Goal: Information Seeking & Learning: Learn about a topic

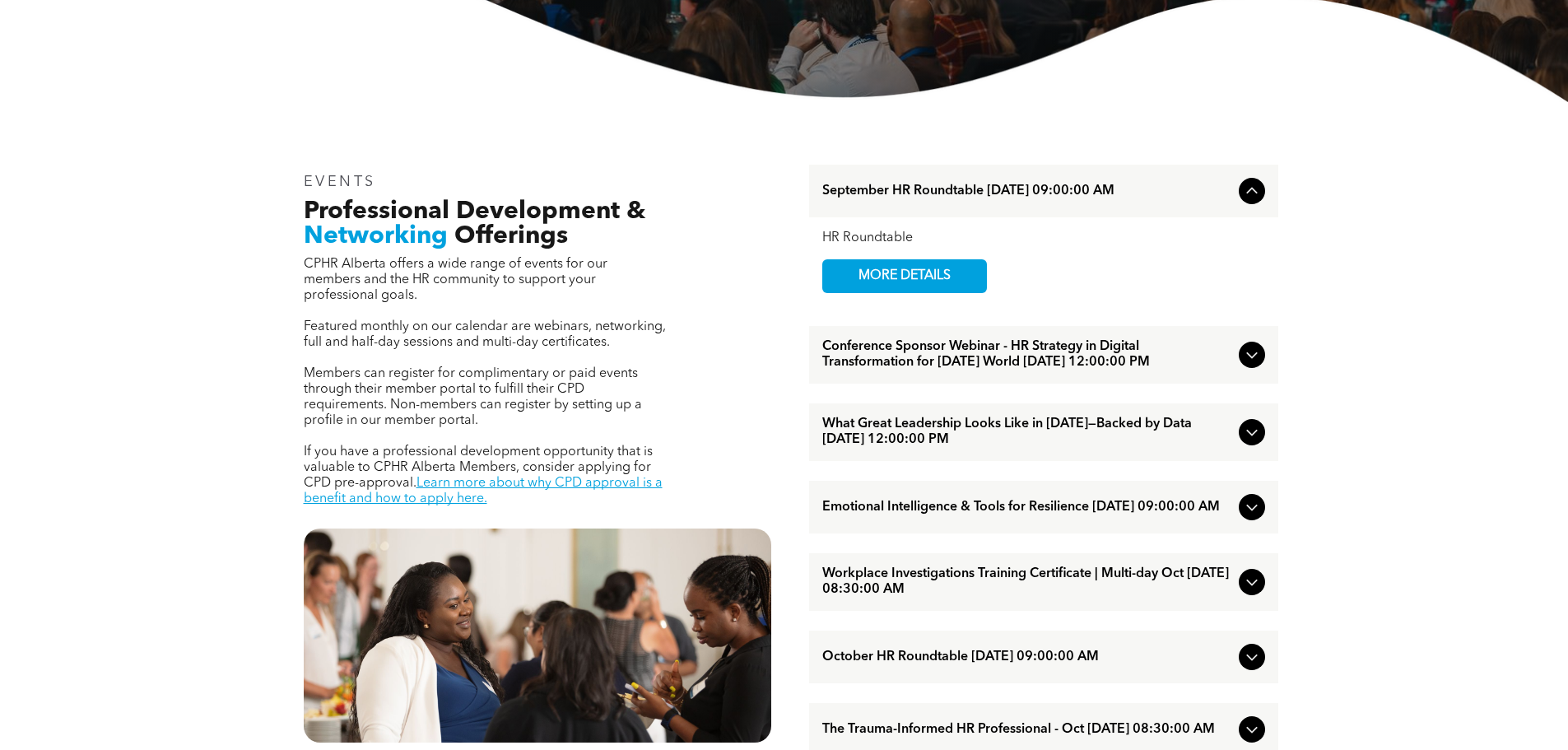
scroll to position [494, 0]
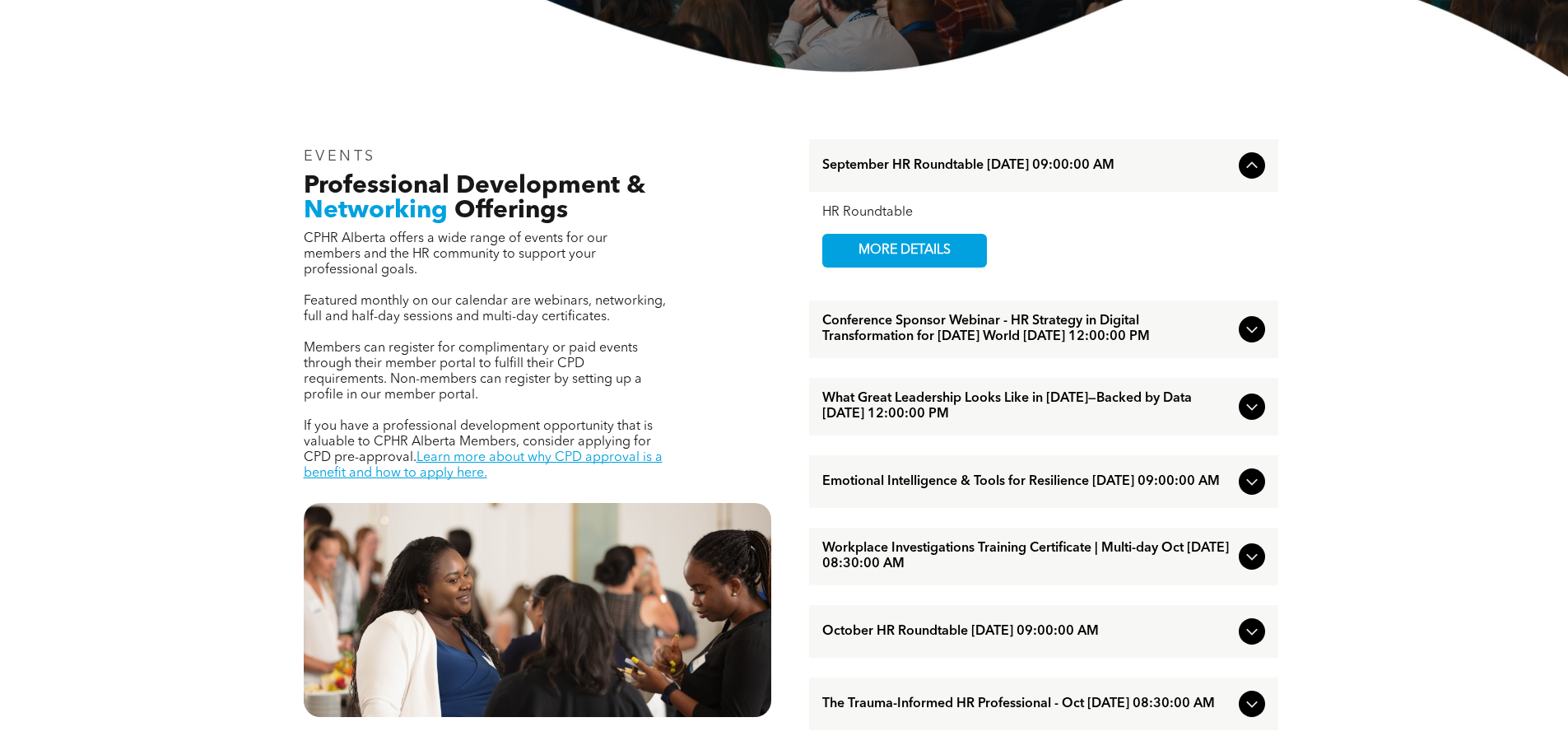
drag, startPoint x: 146, startPoint y: 429, endPoint x: 246, endPoint y: 446, distance: 101.4
click at [932, 482] on div "Emotional Intelligence & Tools for Resilience [DATE] 09:00:00 AM" at bounding box center [1043, 482] width 469 height 53
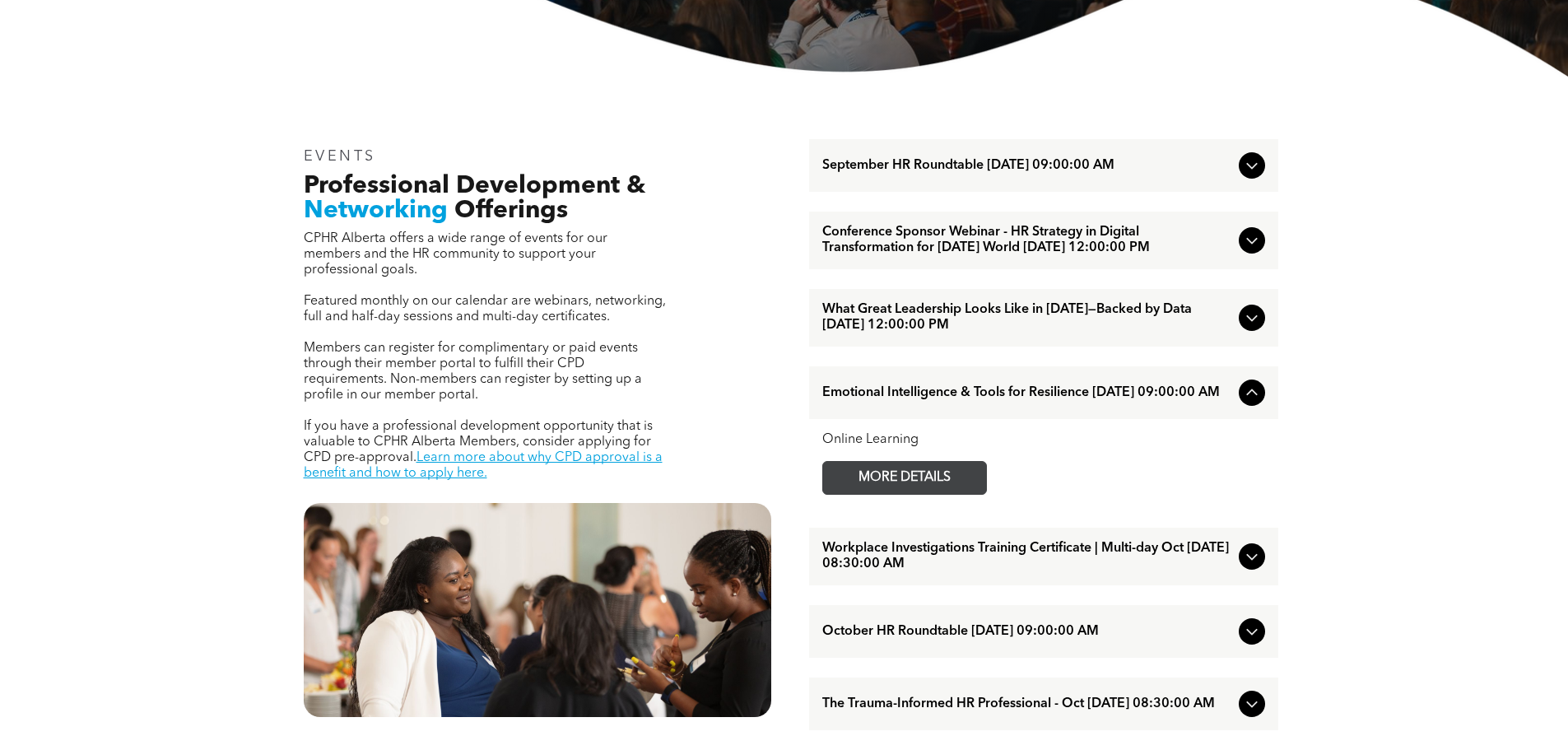
click at [917, 494] on span "MORE DETAILS" at bounding box center [904, 478] width 130 height 32
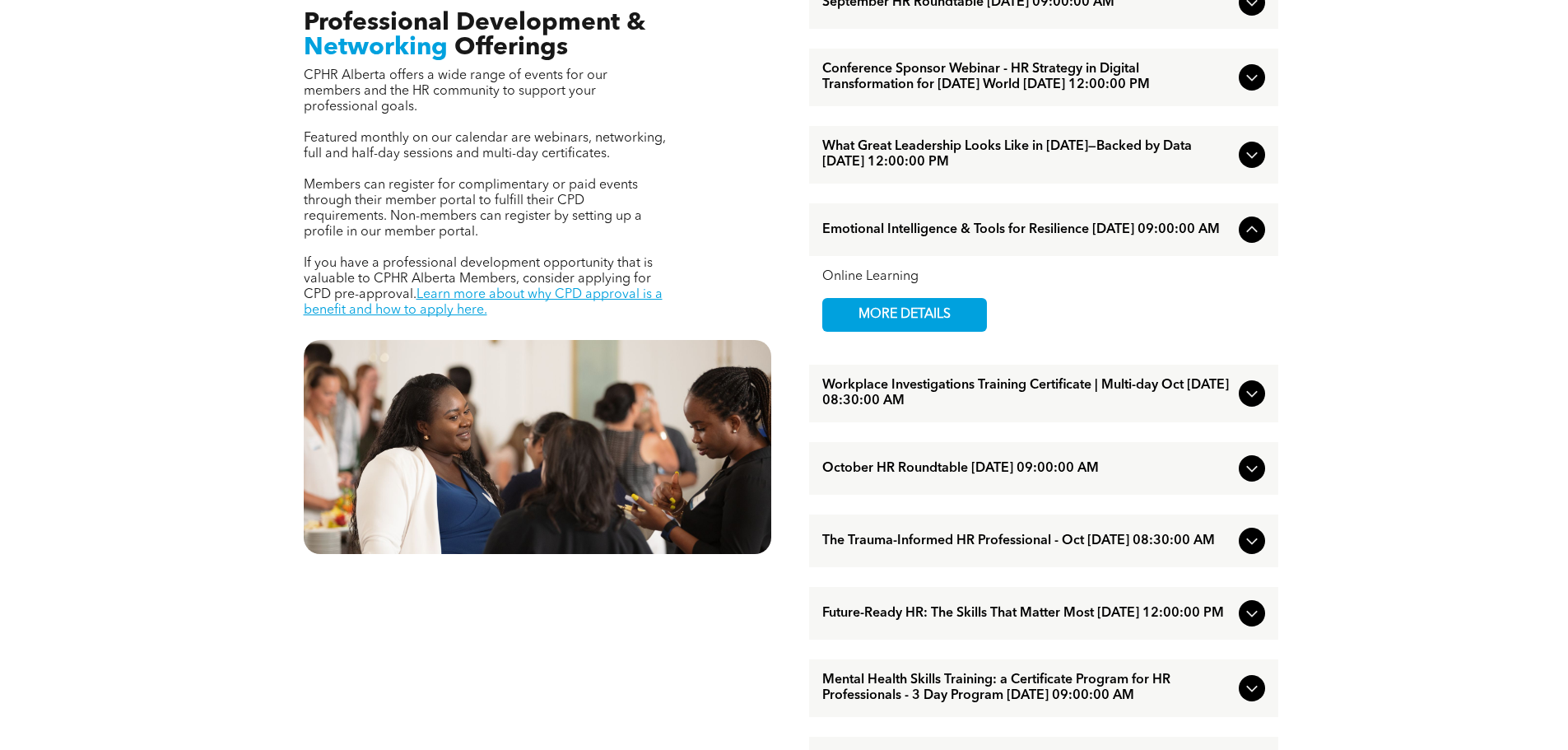
scroll to position [659, 0]
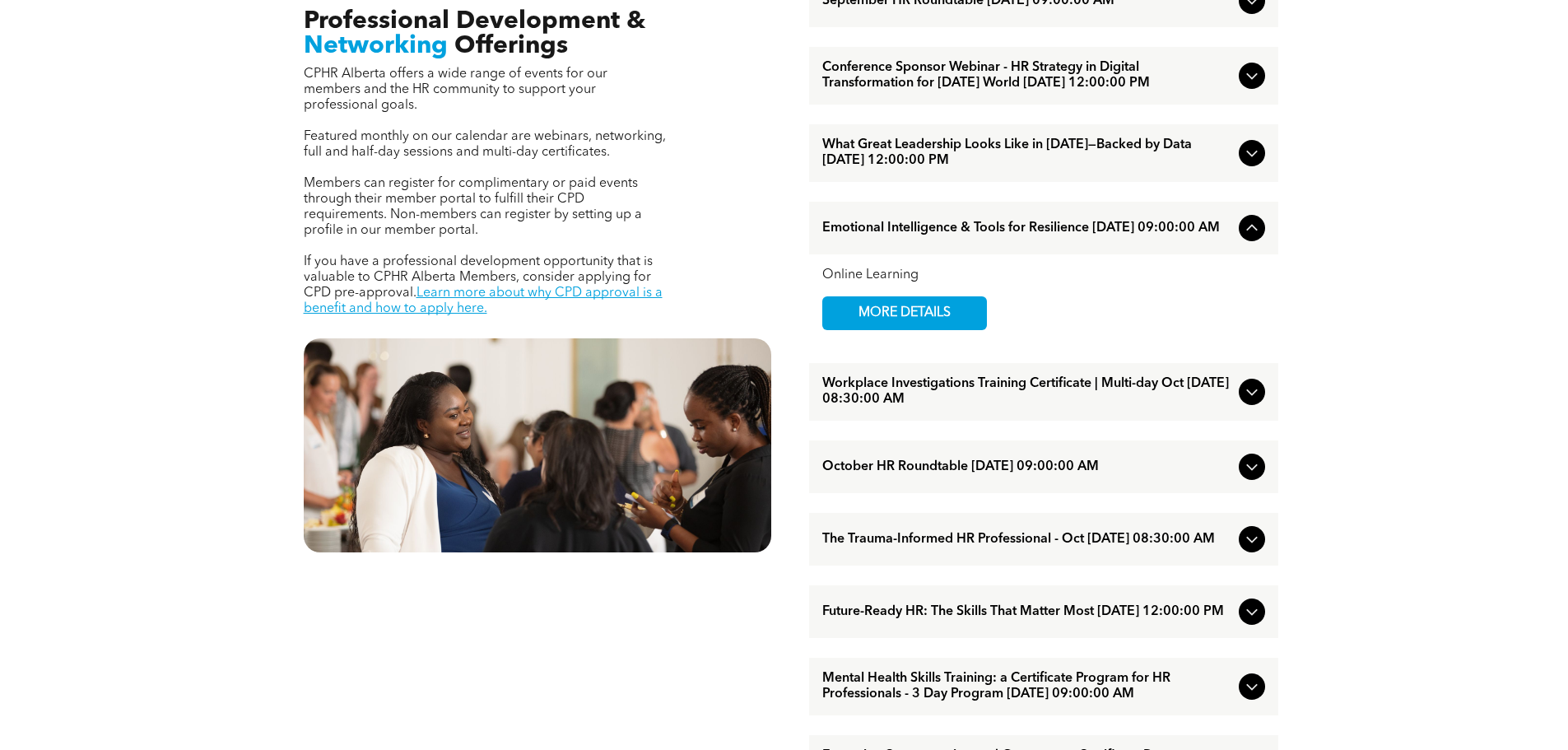
click at [1043, 475] on span "October HR Roundtable [DATE] 09:00:00 AM" at bounding box center [1028, 467] width 410 height 15
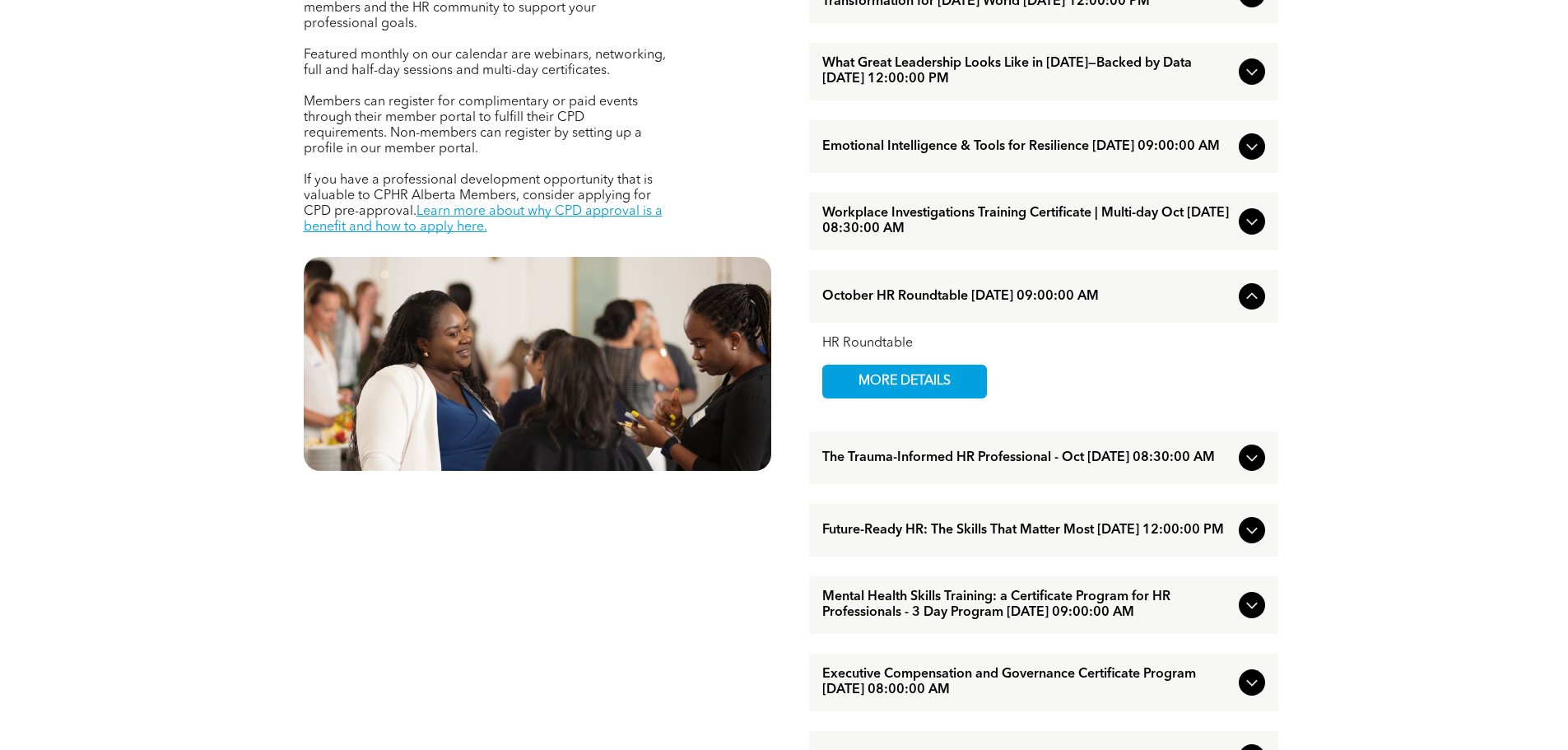
scroll to position [741, 0]
click at [1143, 466] on span "The Trauma-Informed HR Professional - Oct [DATE] 08:30:00 AM" at bounding box center [1028, 457] width 410 height 15
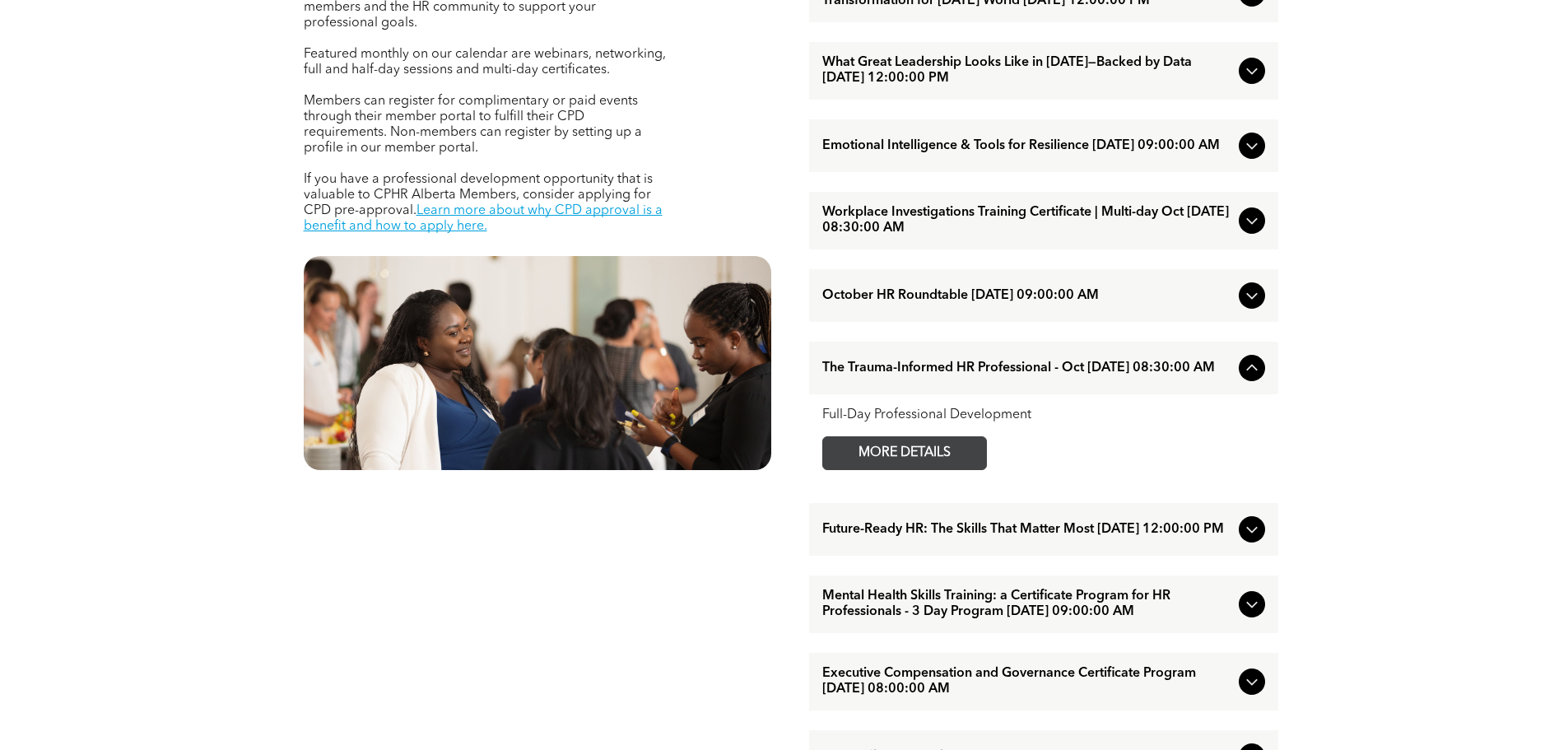
click at [898, 469] on span "MORE DETAILS" at bounding box center [904, 454] width 130 height 32
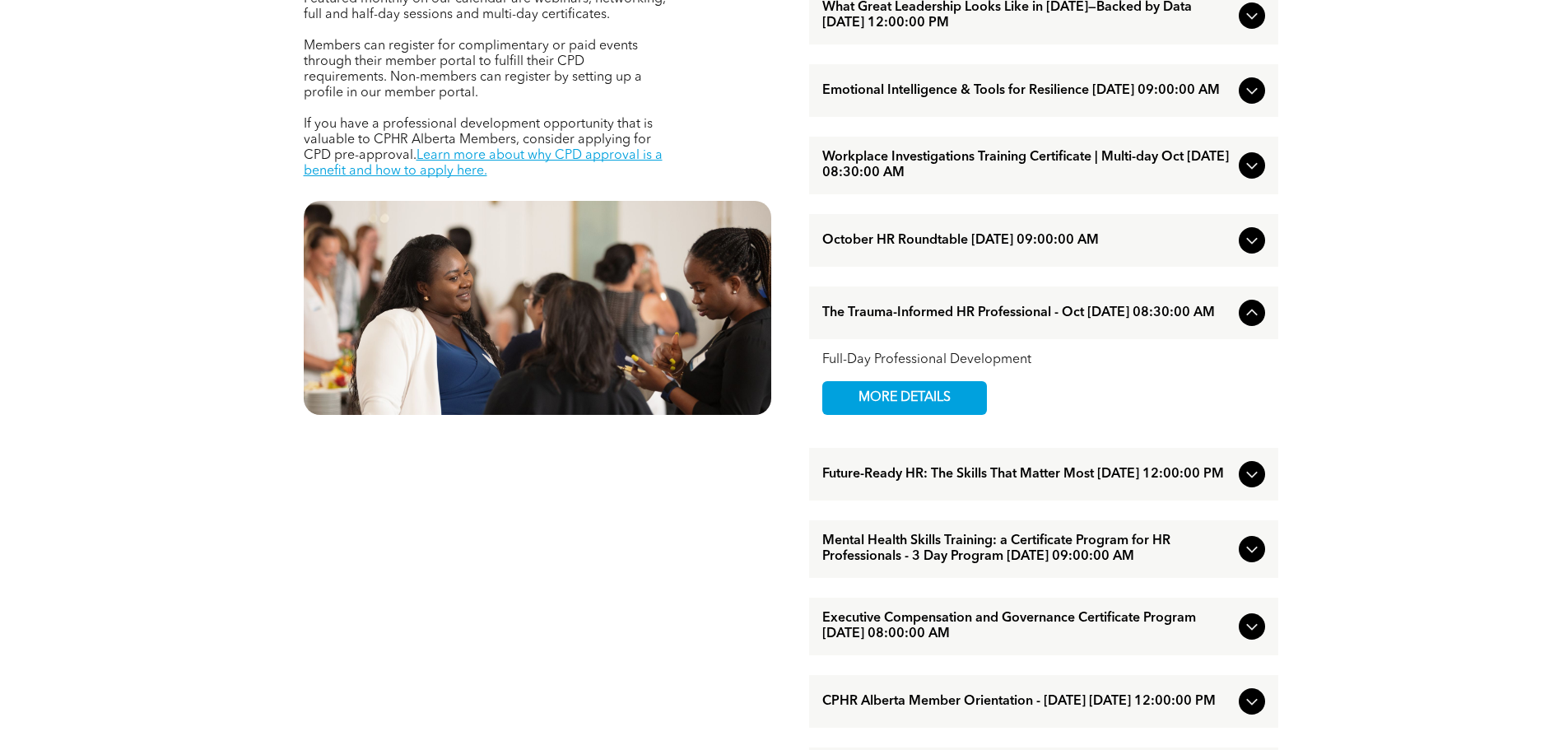
scroll to position [823, 0]
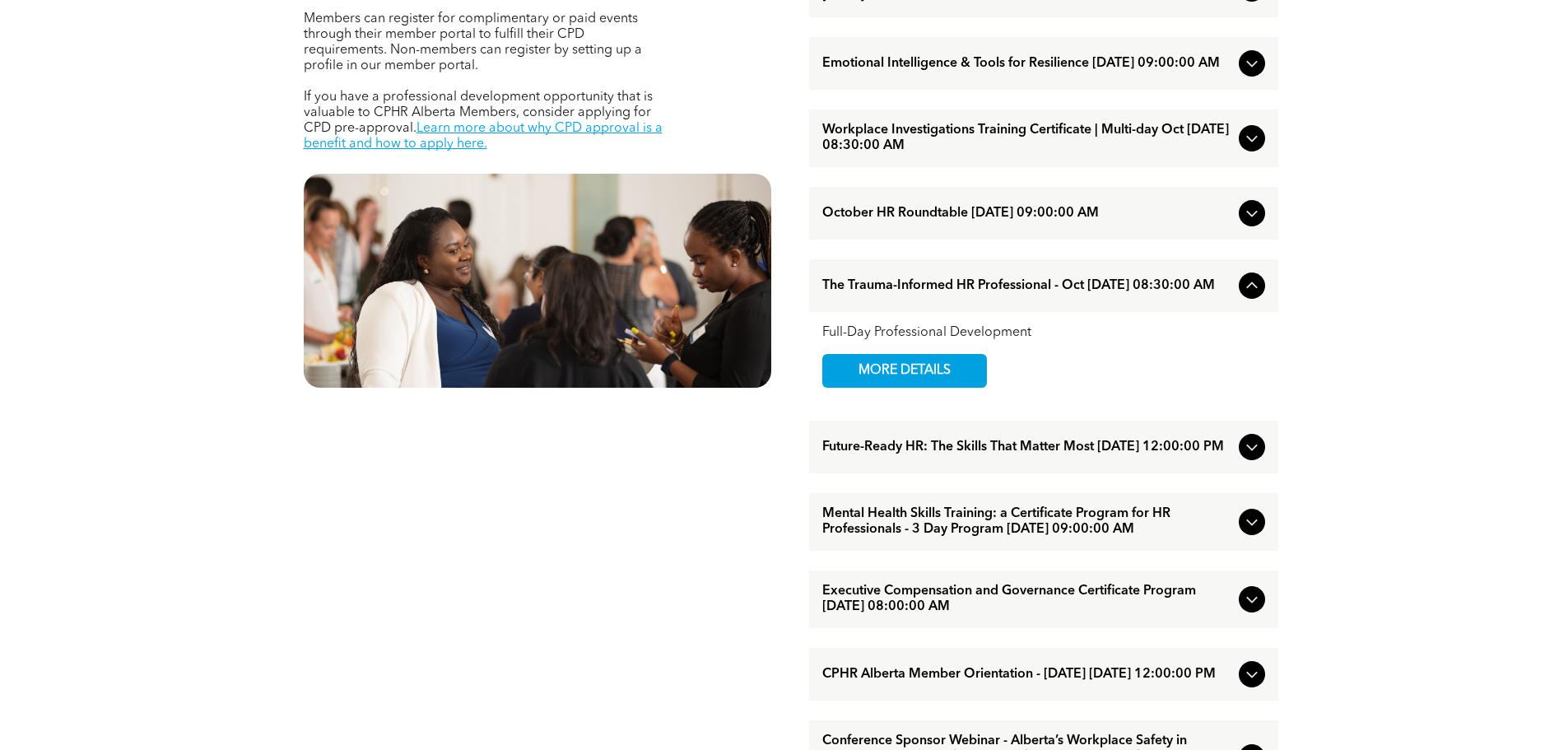
click at [1050, 455] on span "Future-Ready HR: The Skills That Matter Most [DATE] 12:00:00 PM" at bounding box center [1028, 448] width 410 height 15
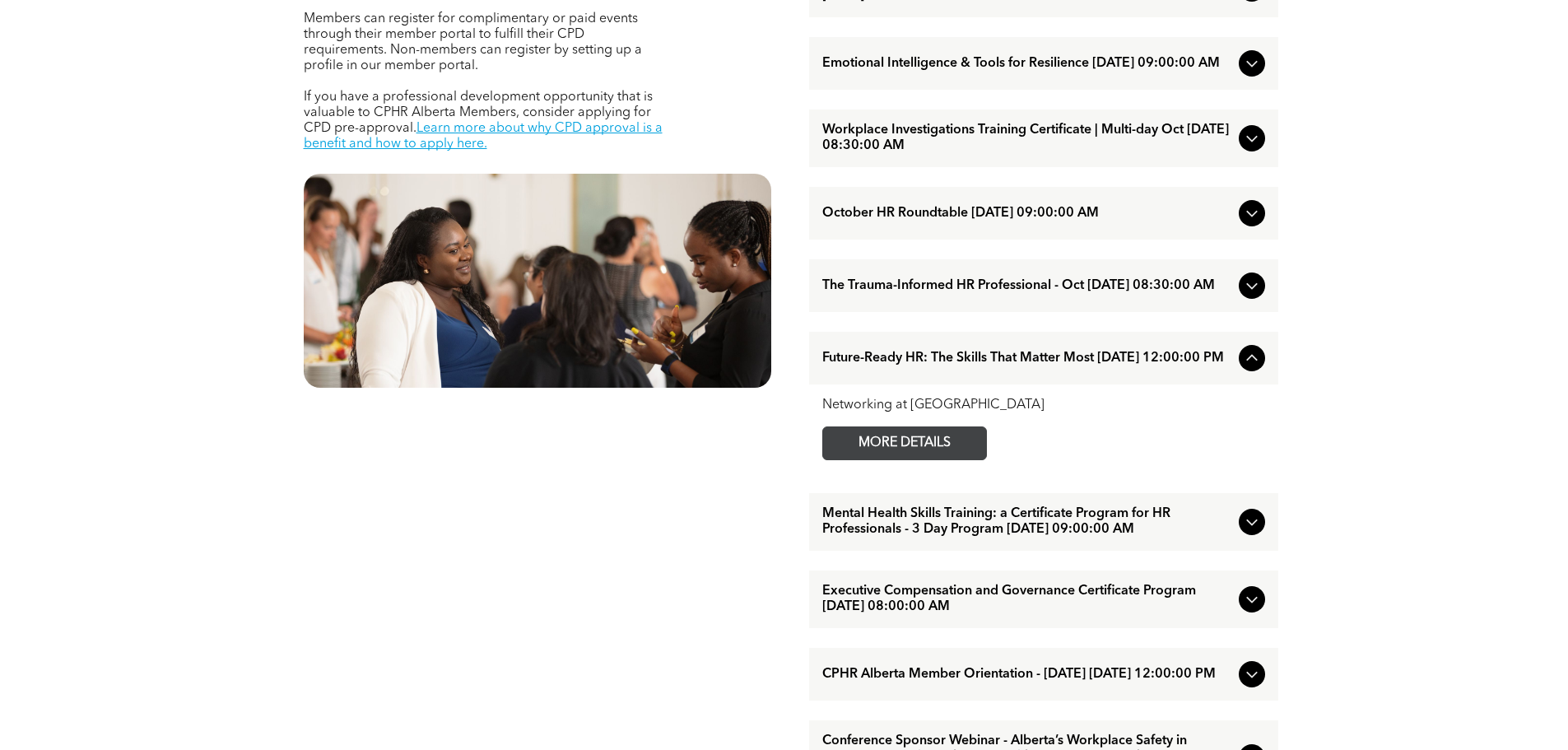
click at [896, 460] on span "MORE DETAILS" at bounding box center [904, 444] width 130 height 32
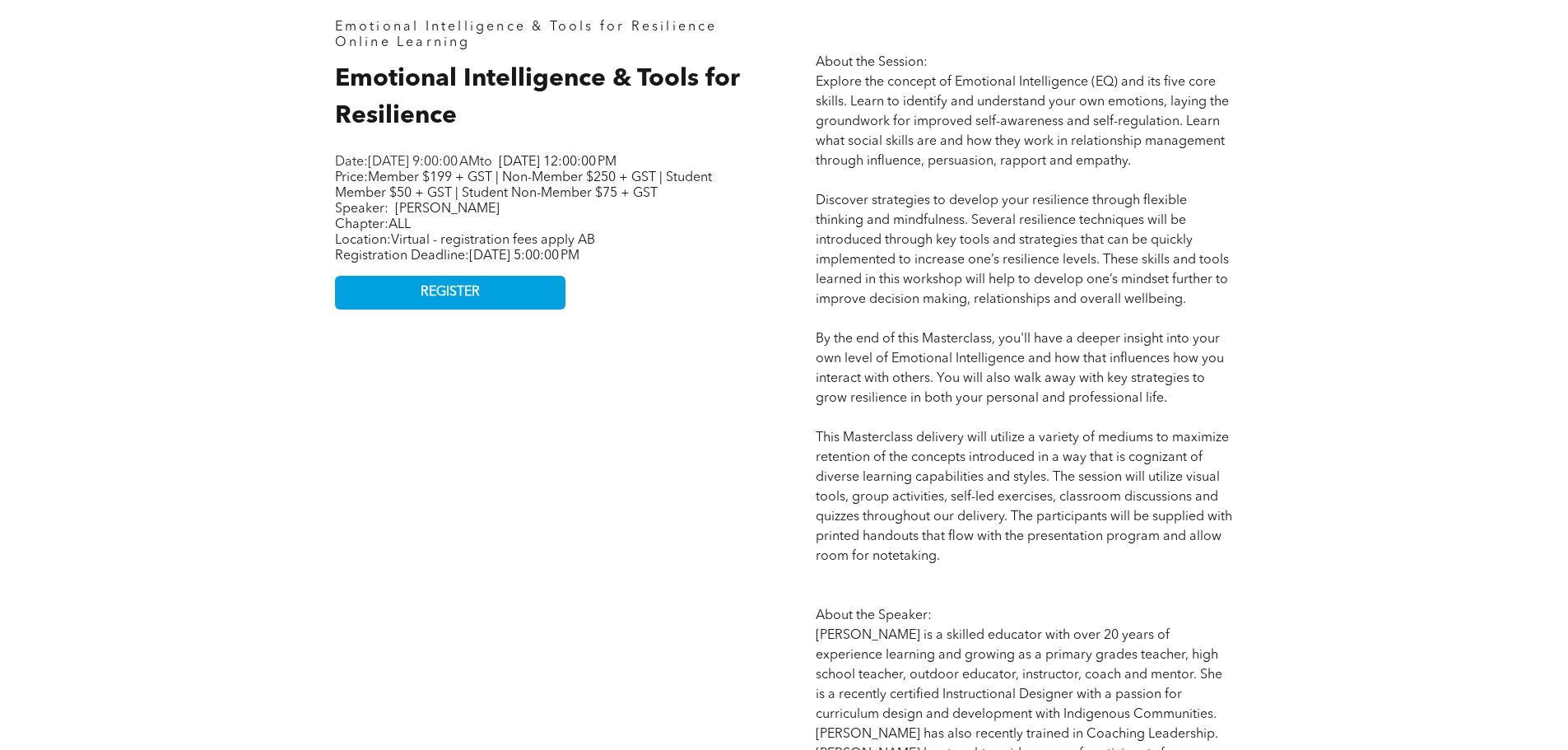
scroll to position [823, 0]
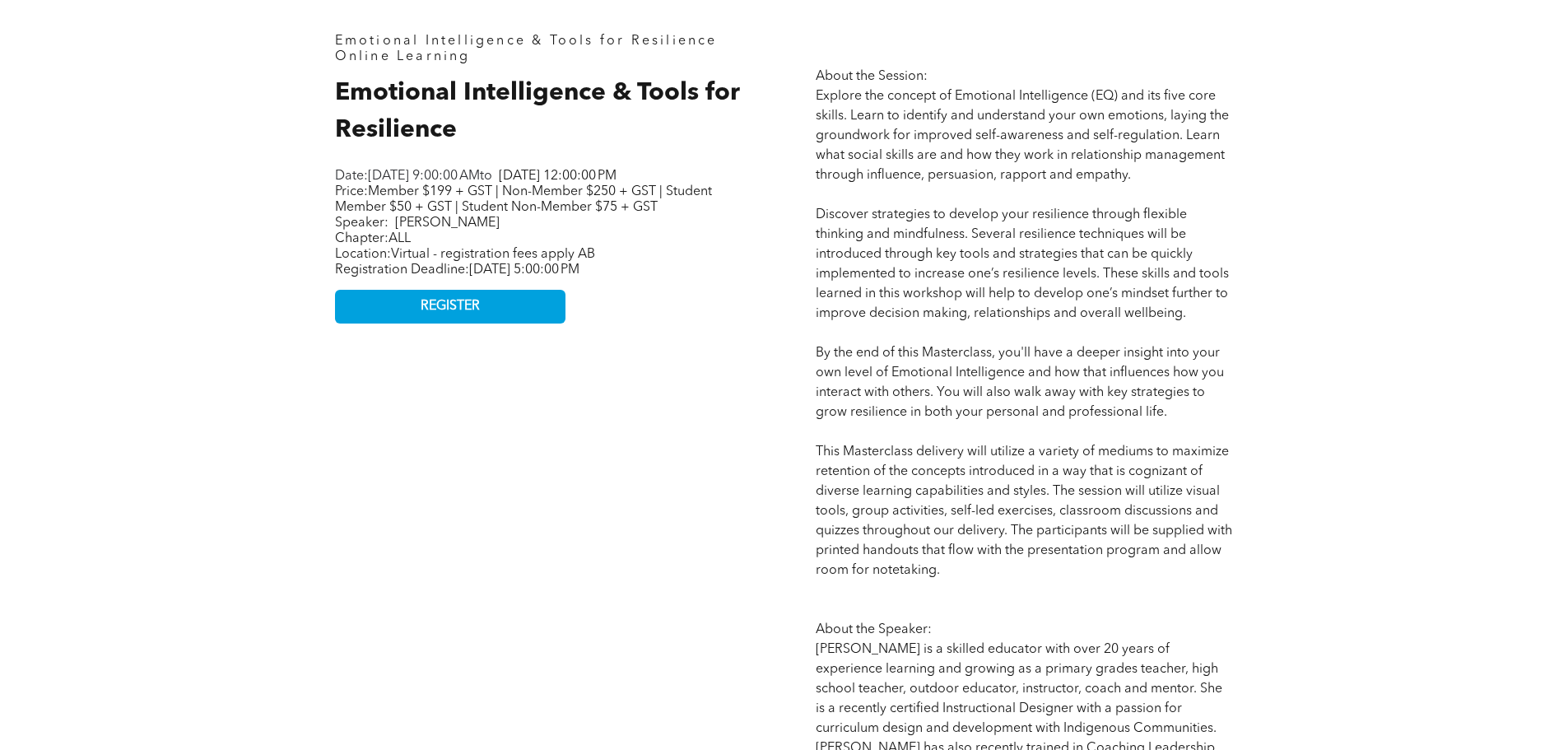
click at [117, 463] on div "Emotional Intelligence & Tools for Resilience Online Learning Emotional Intelli…" at bounding box center [784, 534] width 1568 height 1279
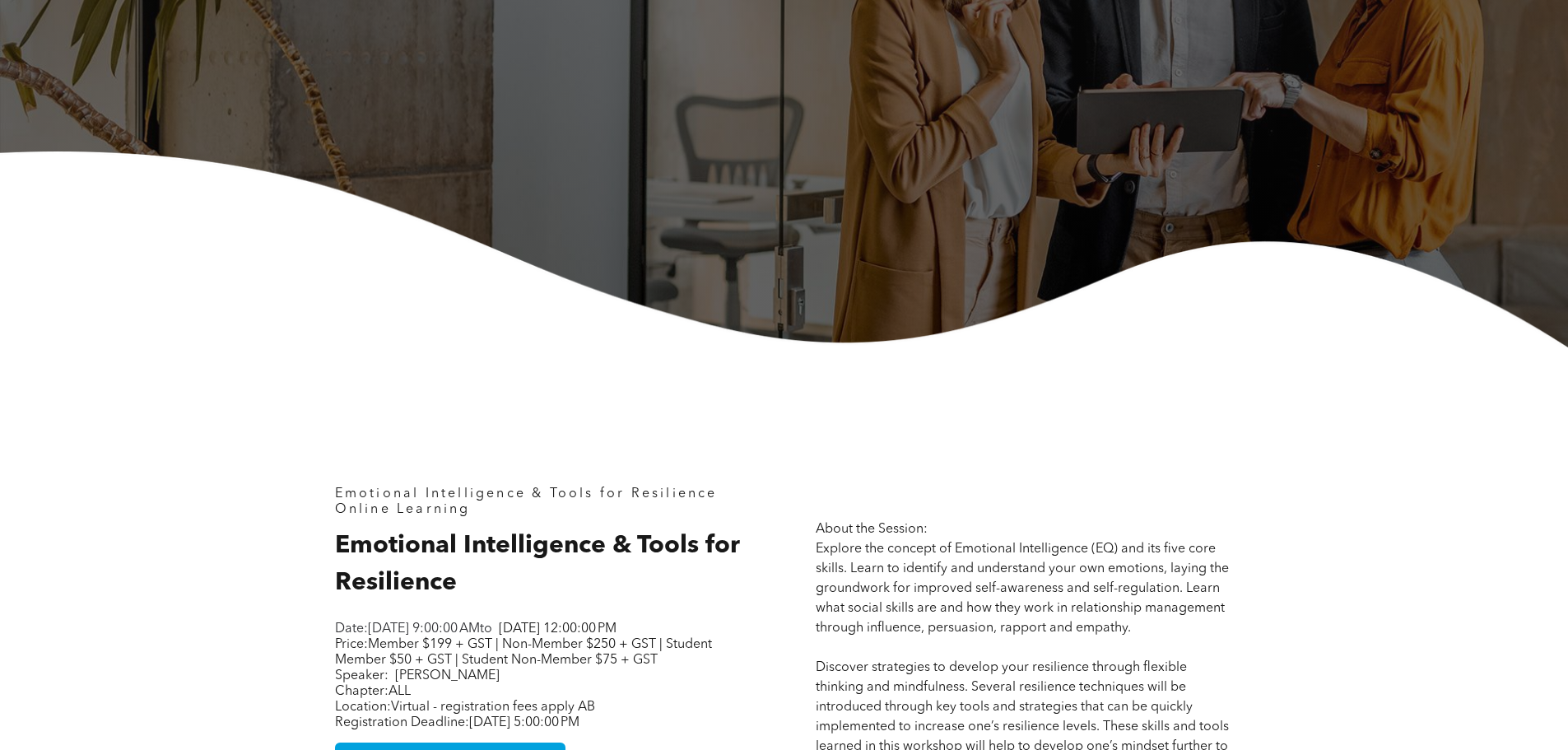
scroll to position [329, 0]
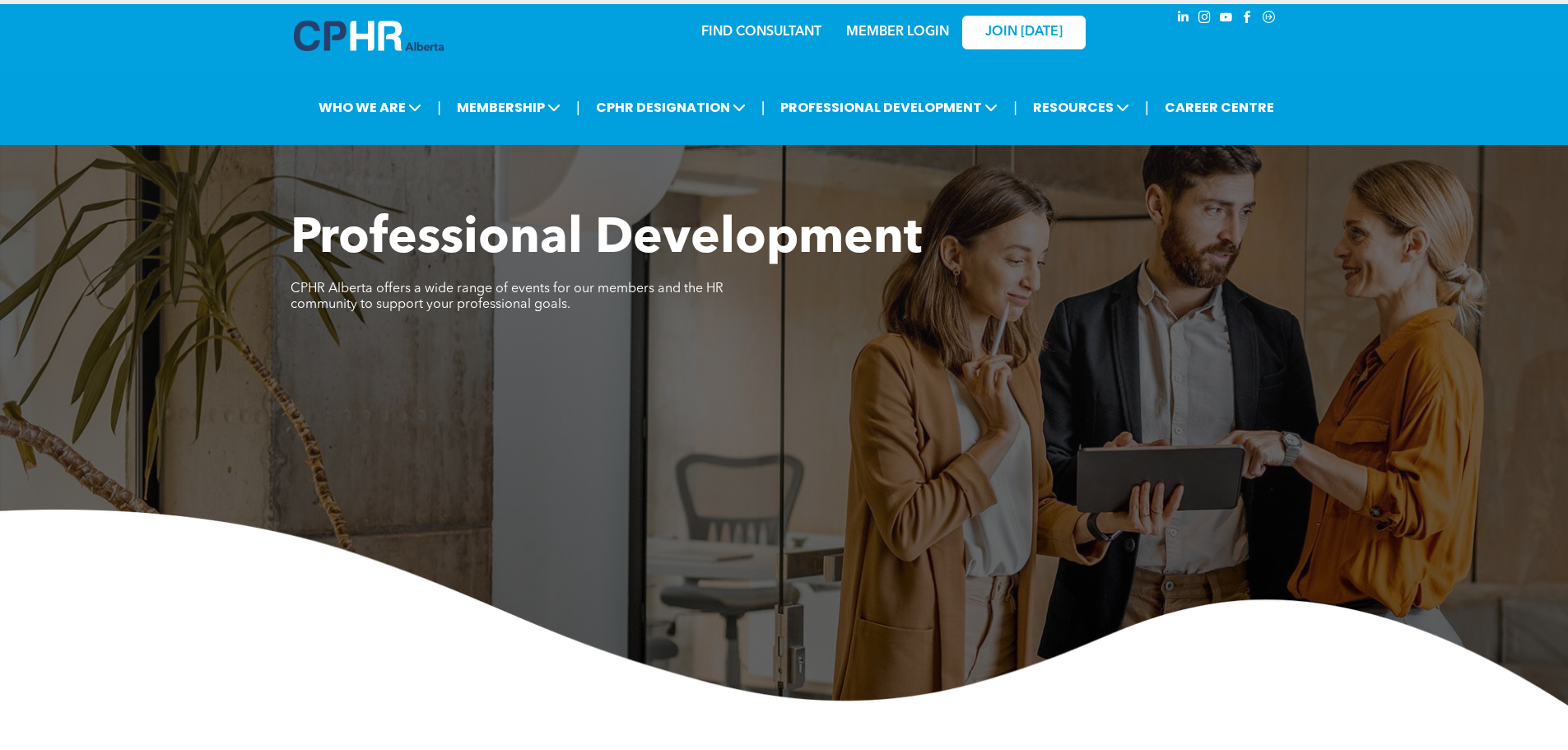
scroll to position [576, 0]
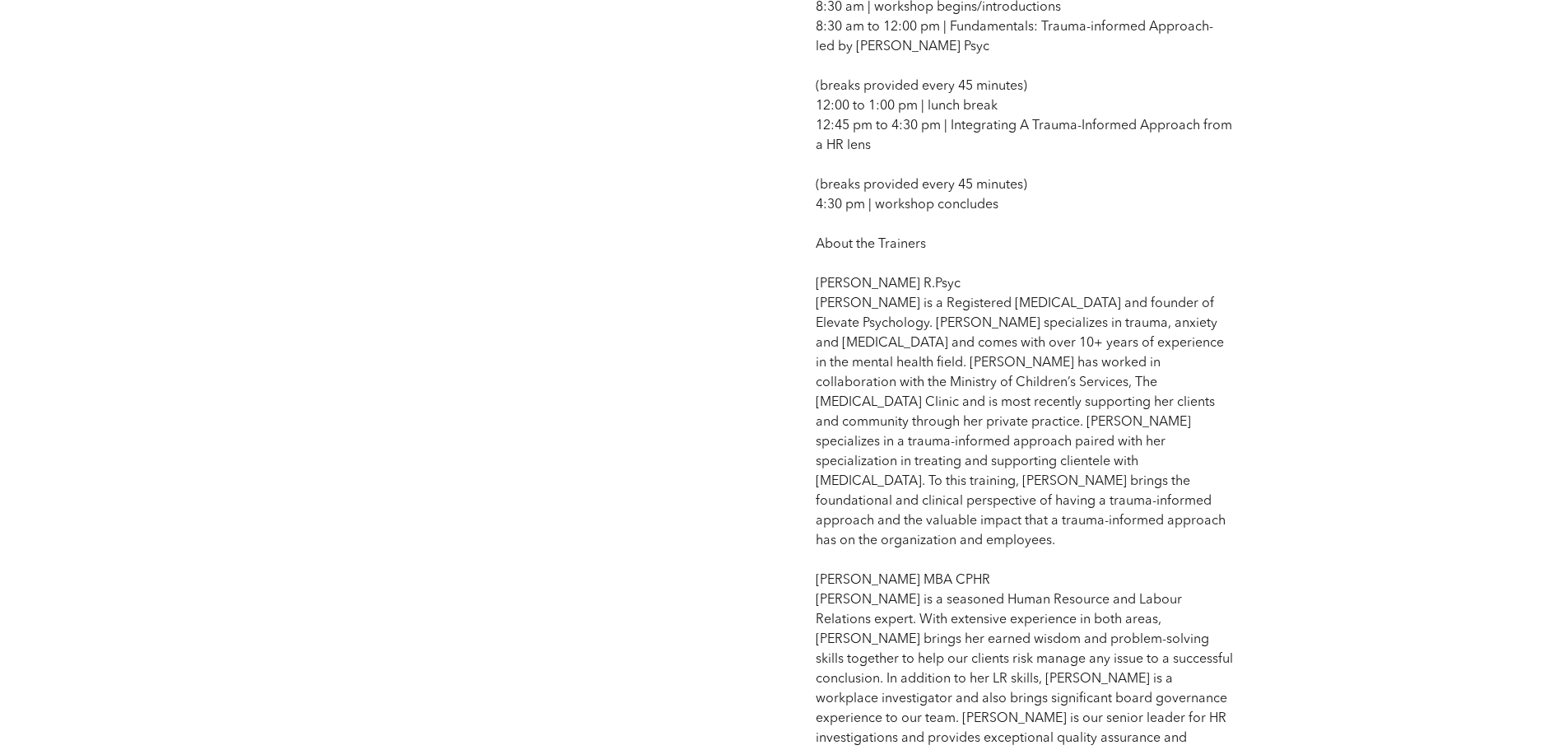
scroll to position [1071, 0]
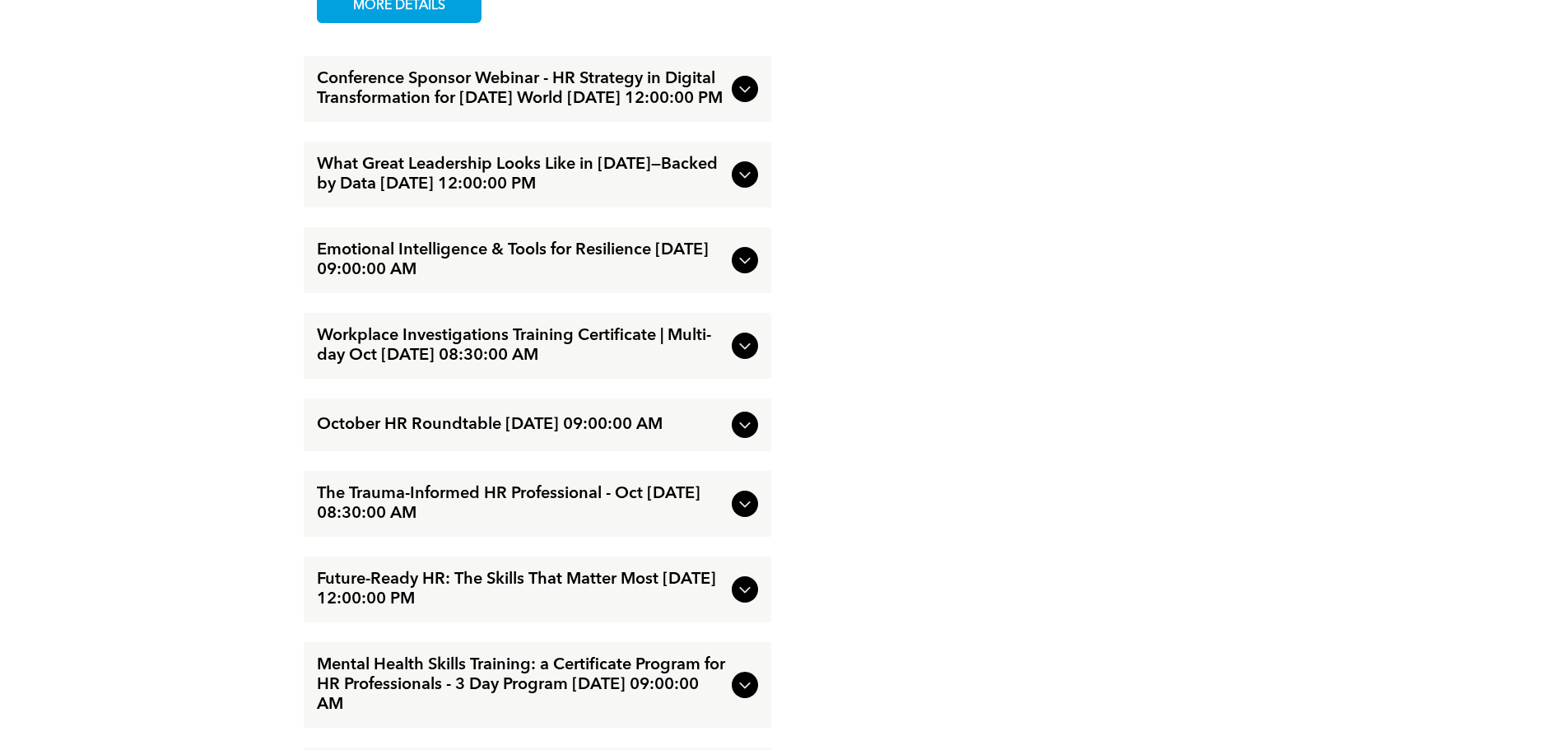
scroll to position [2059, 0]
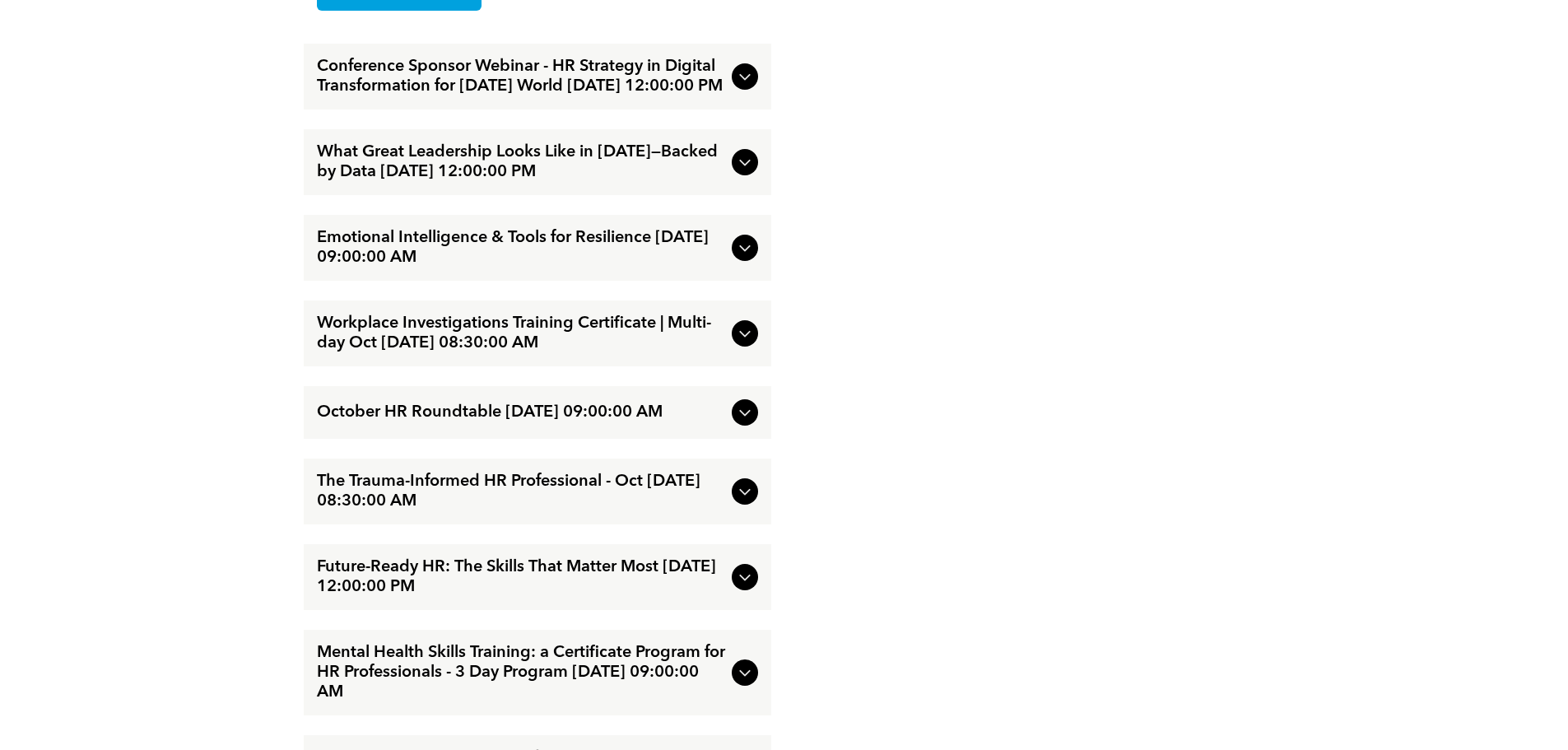
click at [548, 267] on span "Emotional Intelligence & Tools for Resilience [DATE] 09:00:00 AM" at bounding box center [521, 248] width 408 height 39
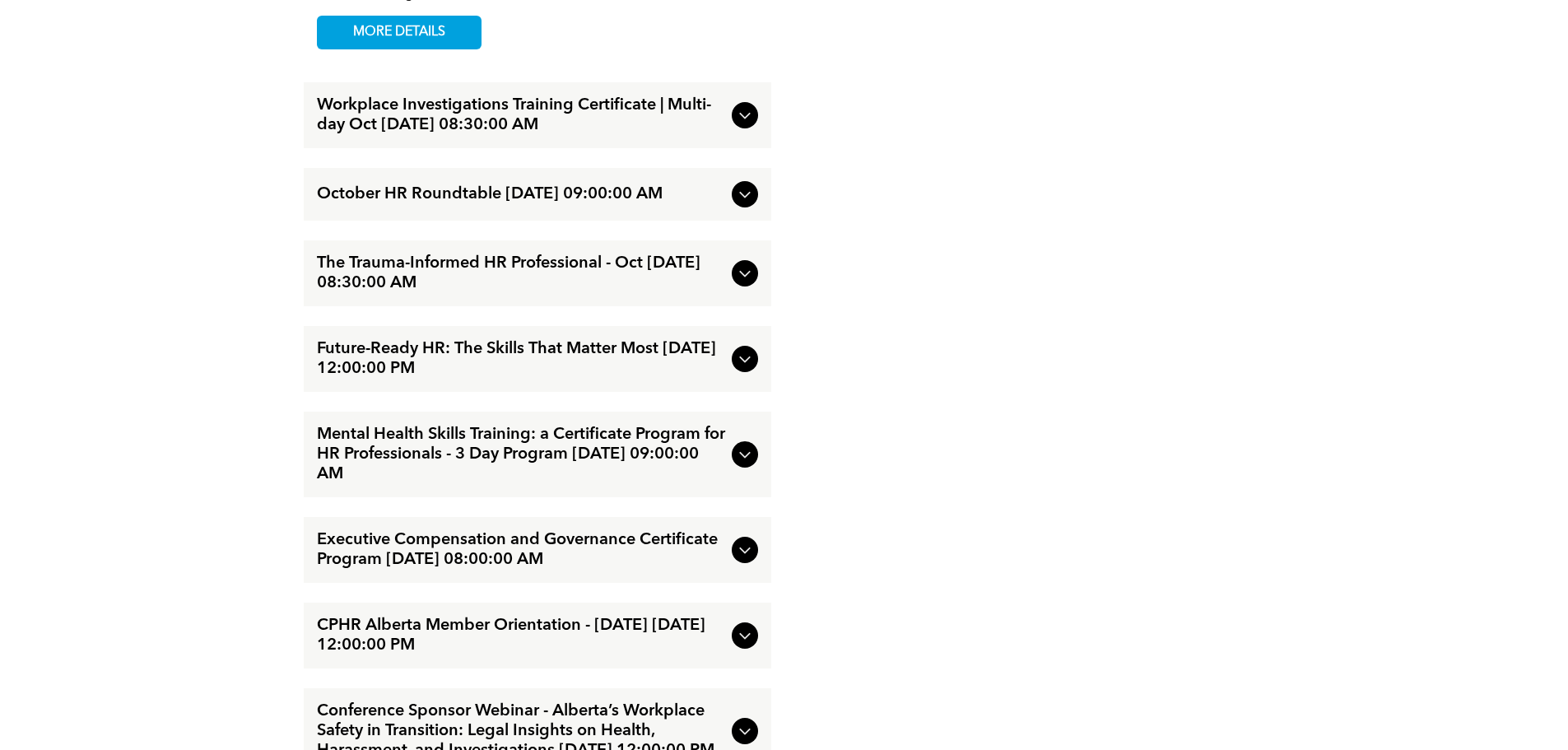
scroll to position [2306, 0]
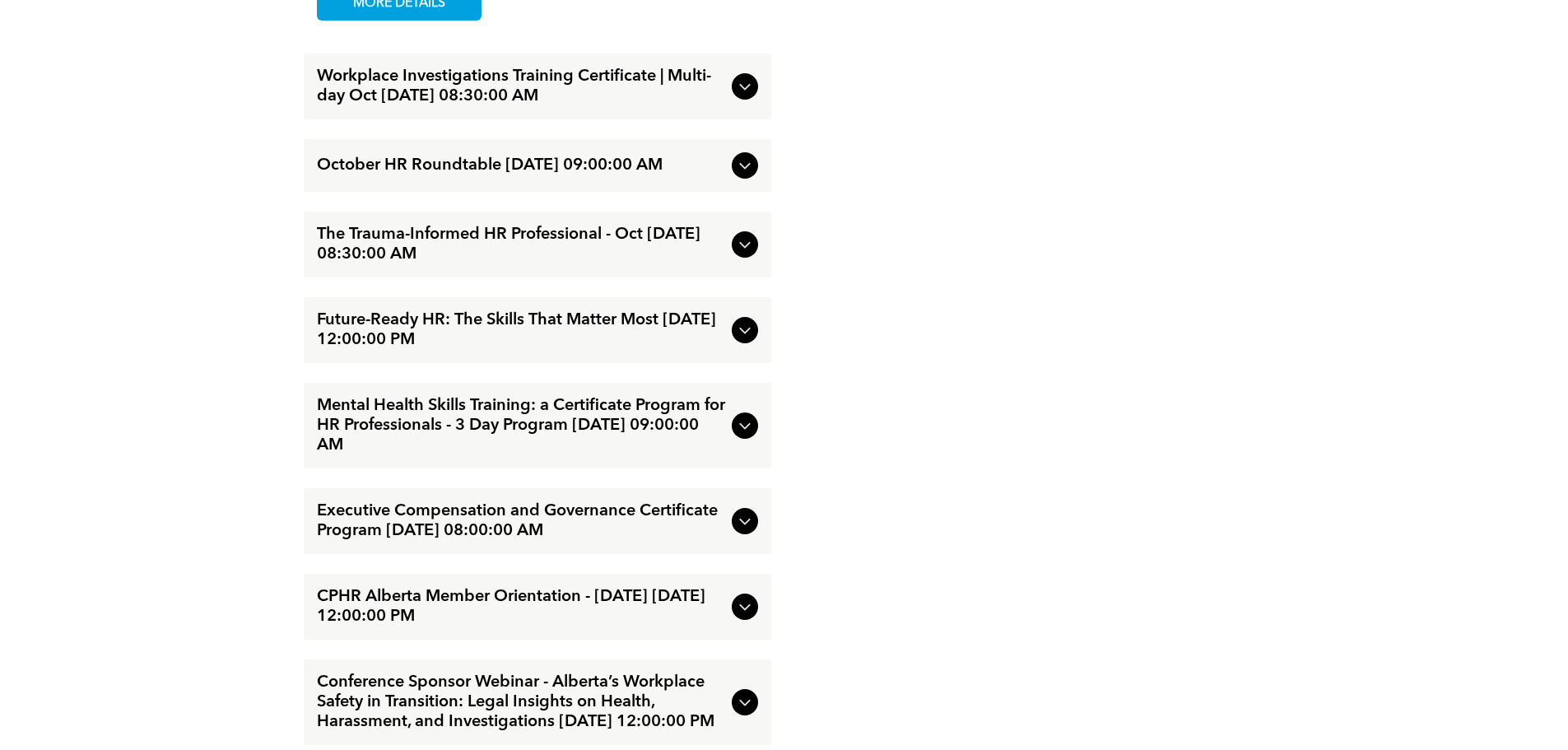
click at [550, 455] on span "Mental Health Skills Training: a Certificate Program for HR Professionals - 3 D…" at bounding box center [521, 426] width 408 height 60
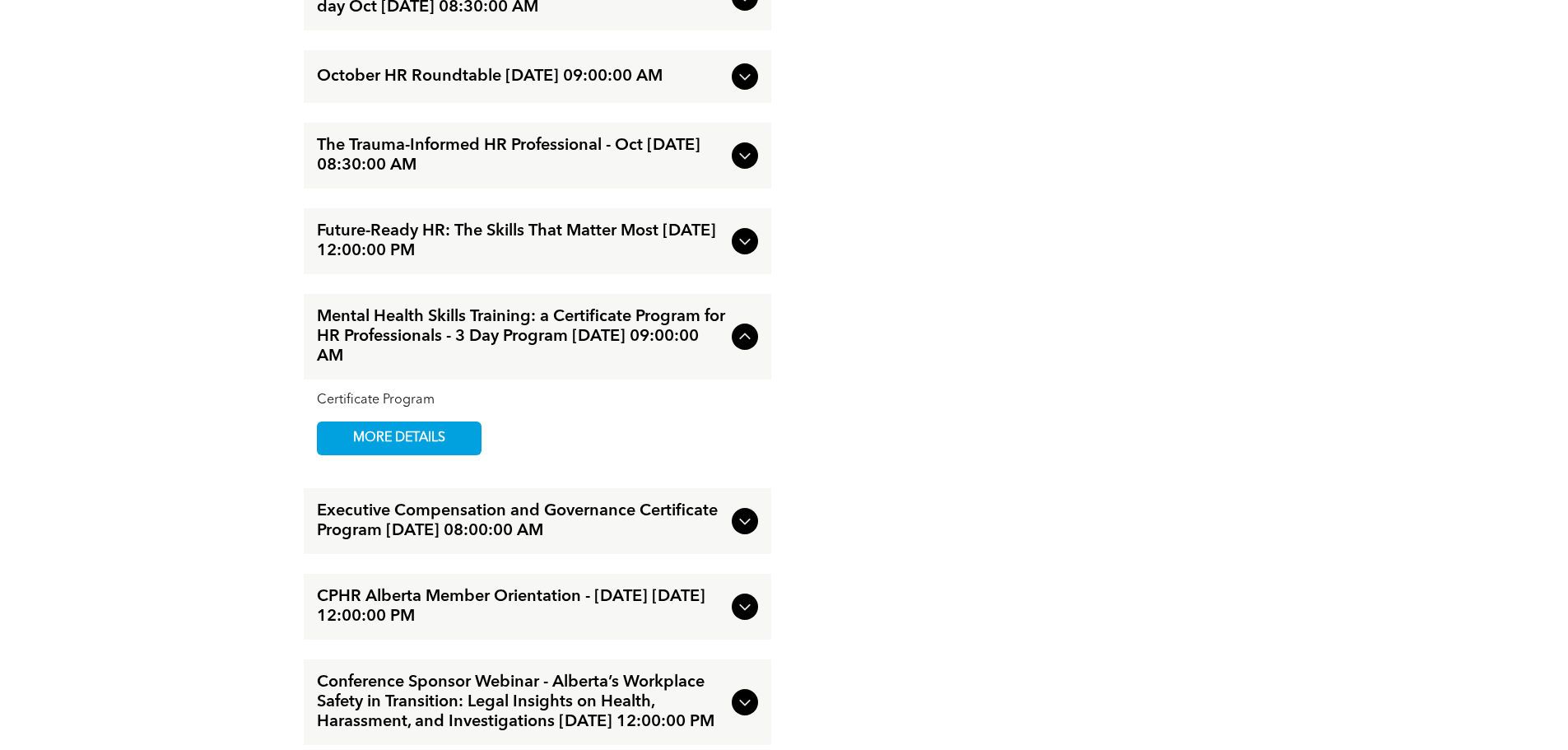
click at [597, 541] on span "Executive Compensation and Governance Certificate Program [DATE] 08:00:00 AM" at bounding box center [521, 521] width 408 height 39
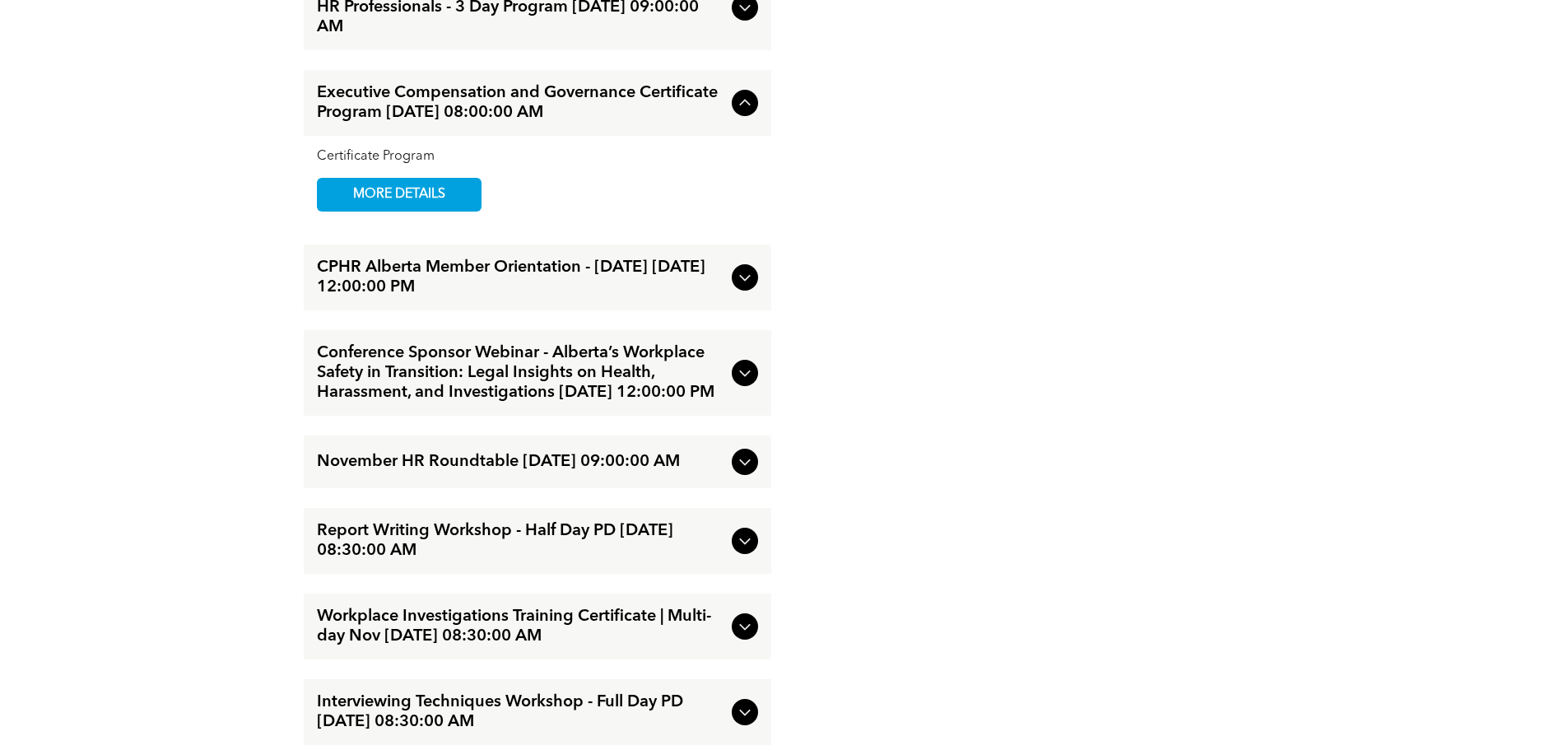
scroll to position [2718, 0]
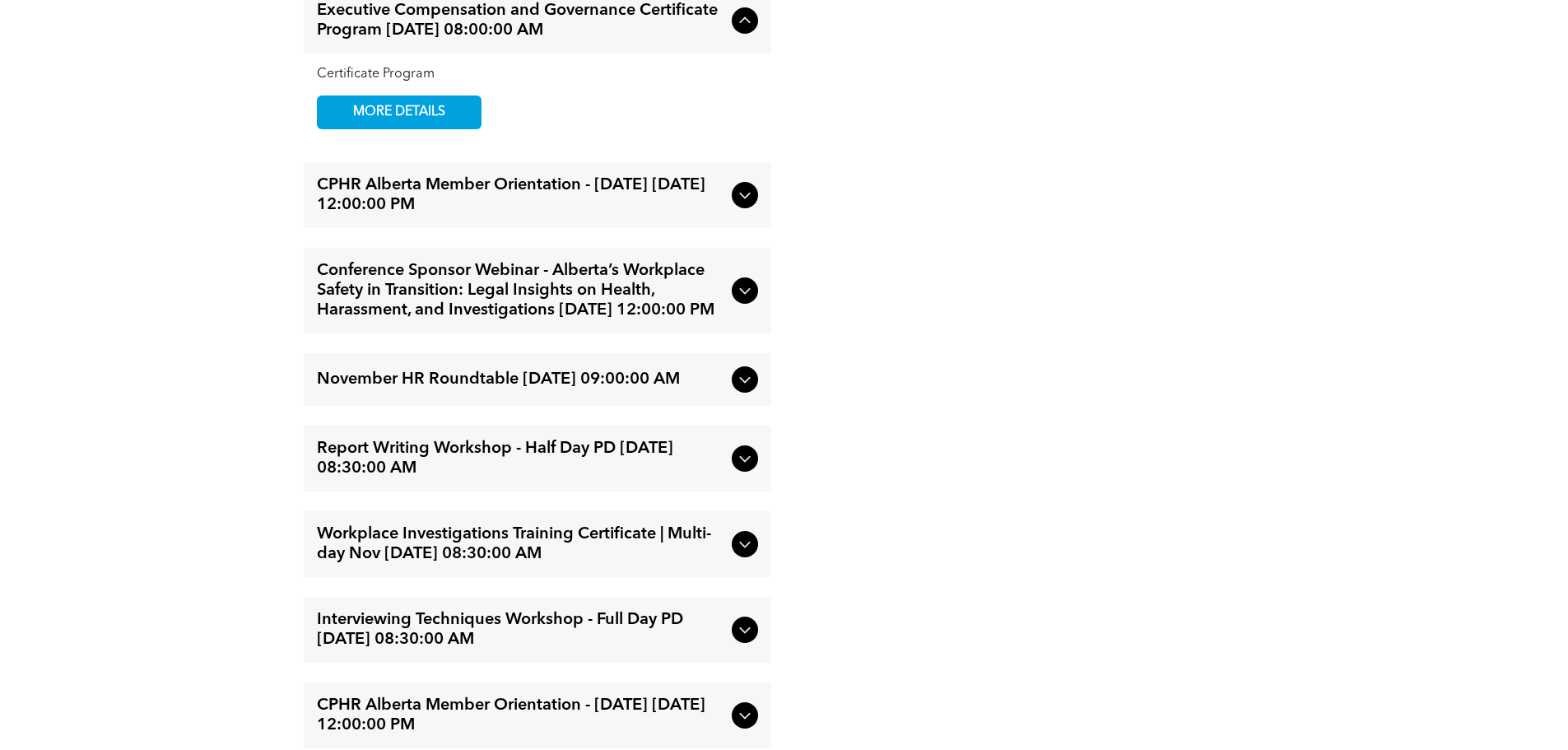
click at [614, 492] on div "Report Writing Workshop - Half Day PD [DATE] 08:30:00 AM" at bounding box center [538, 458] width 468 height 66
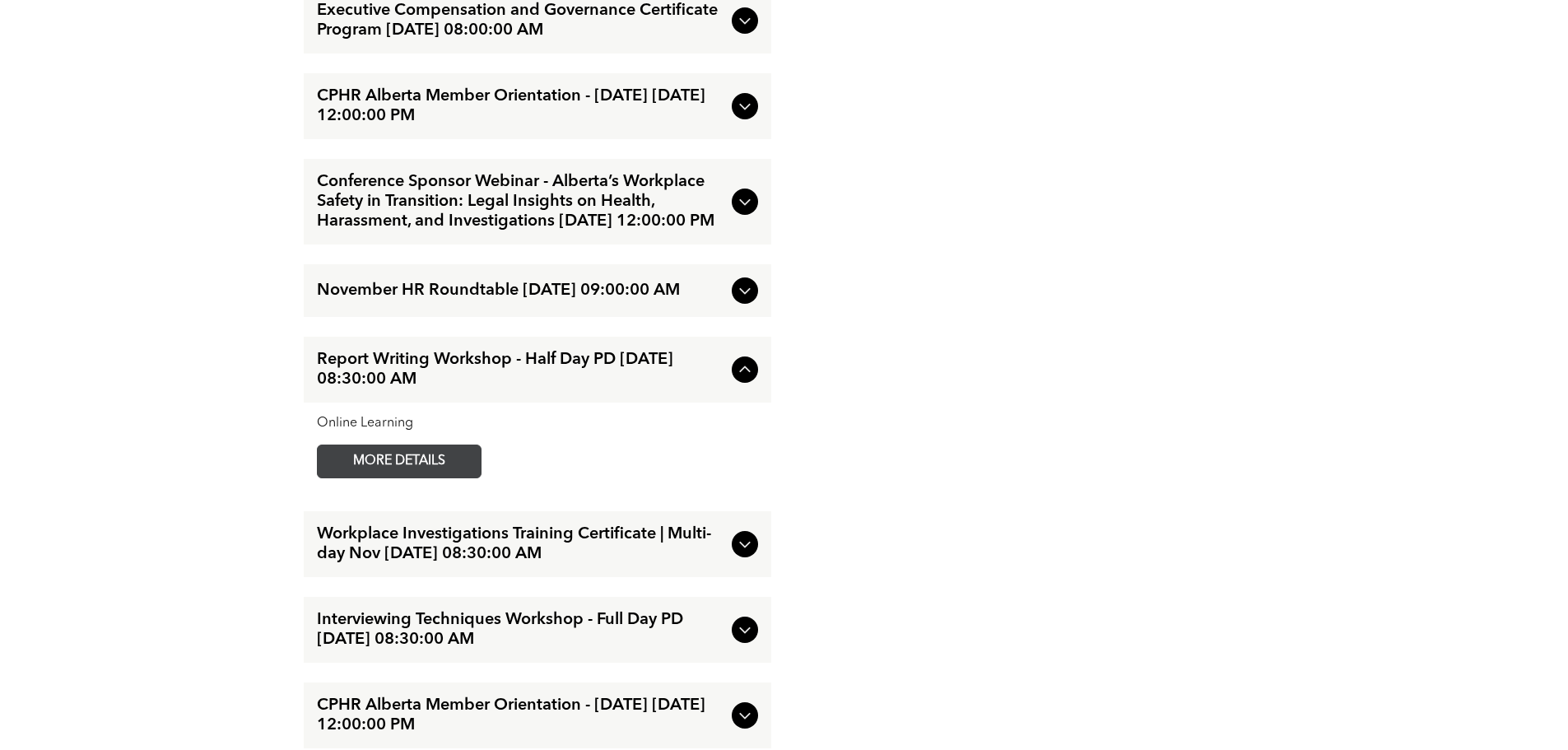
click at [396, 478] on span "MORE DETAILS" at bounding box center [399, 461] width 130 height 32
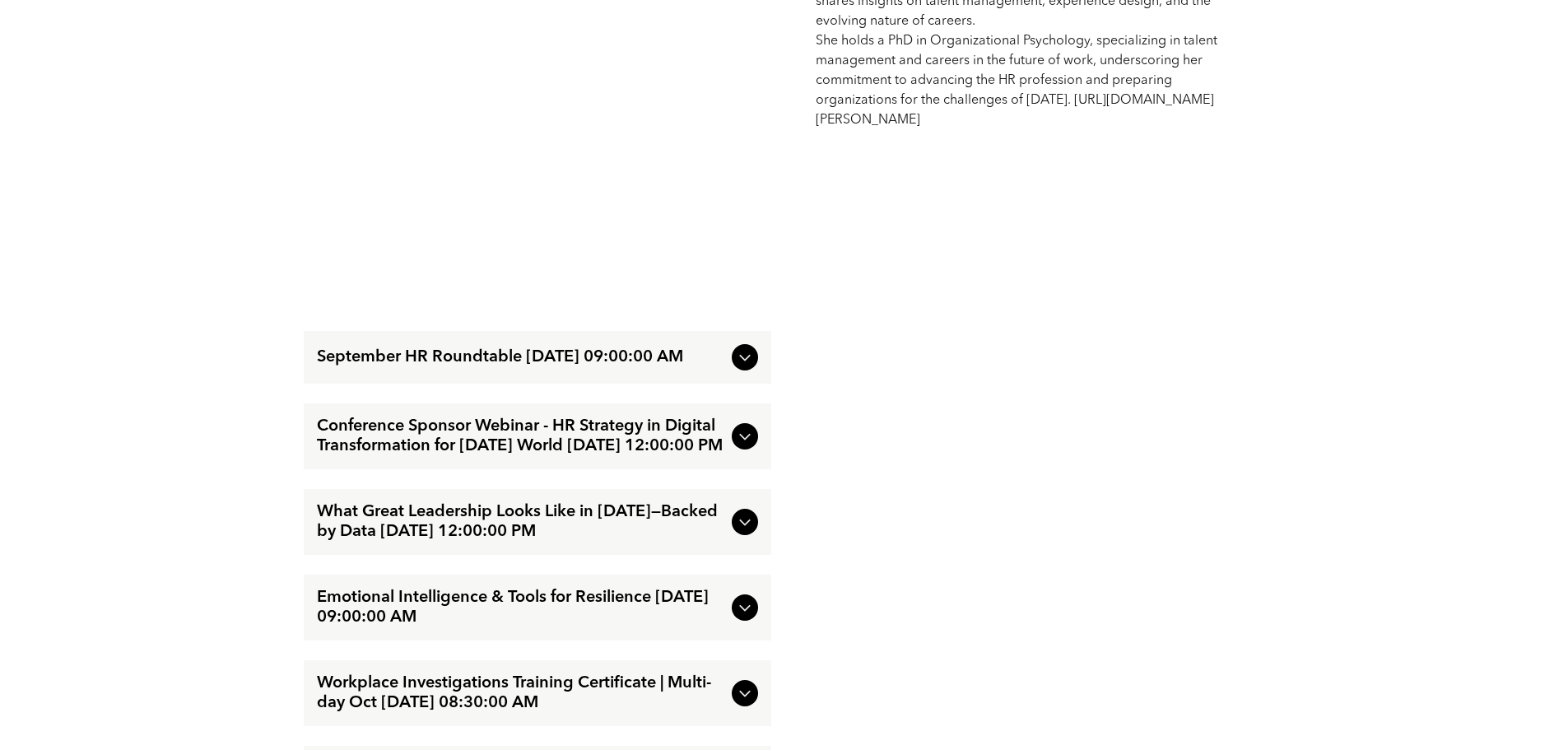
scroll to position [1730, 0]
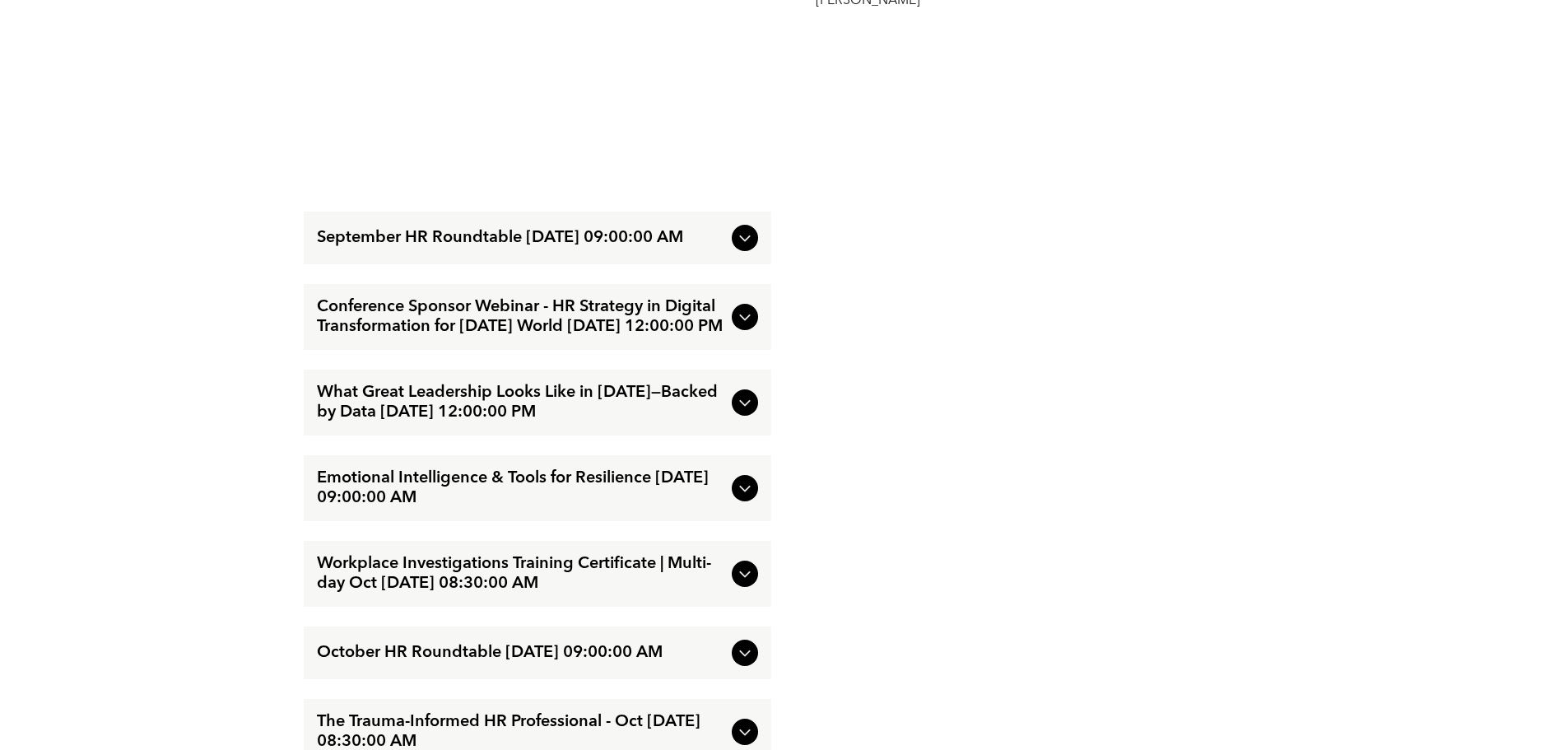
click at [565, 422] on span "What Great Leadership Looks Like in [DATE]—Backed by Data [DATE] 12:00:00 PM" at bounding box center [521, 403] width 408 height 39
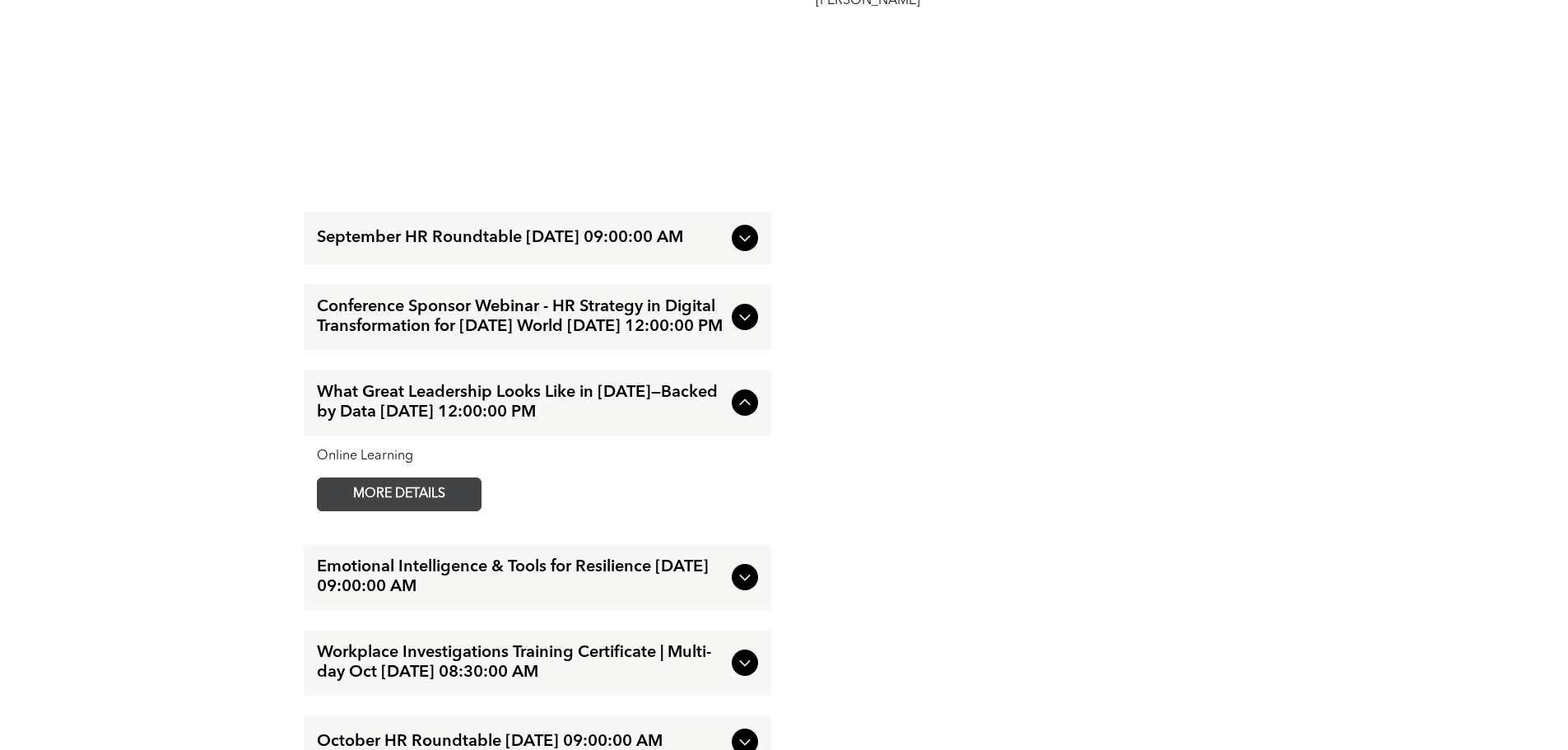
click at [410, 511] on span "MORE DETAILS" at bounding box center [399, 495] width 130 height 32
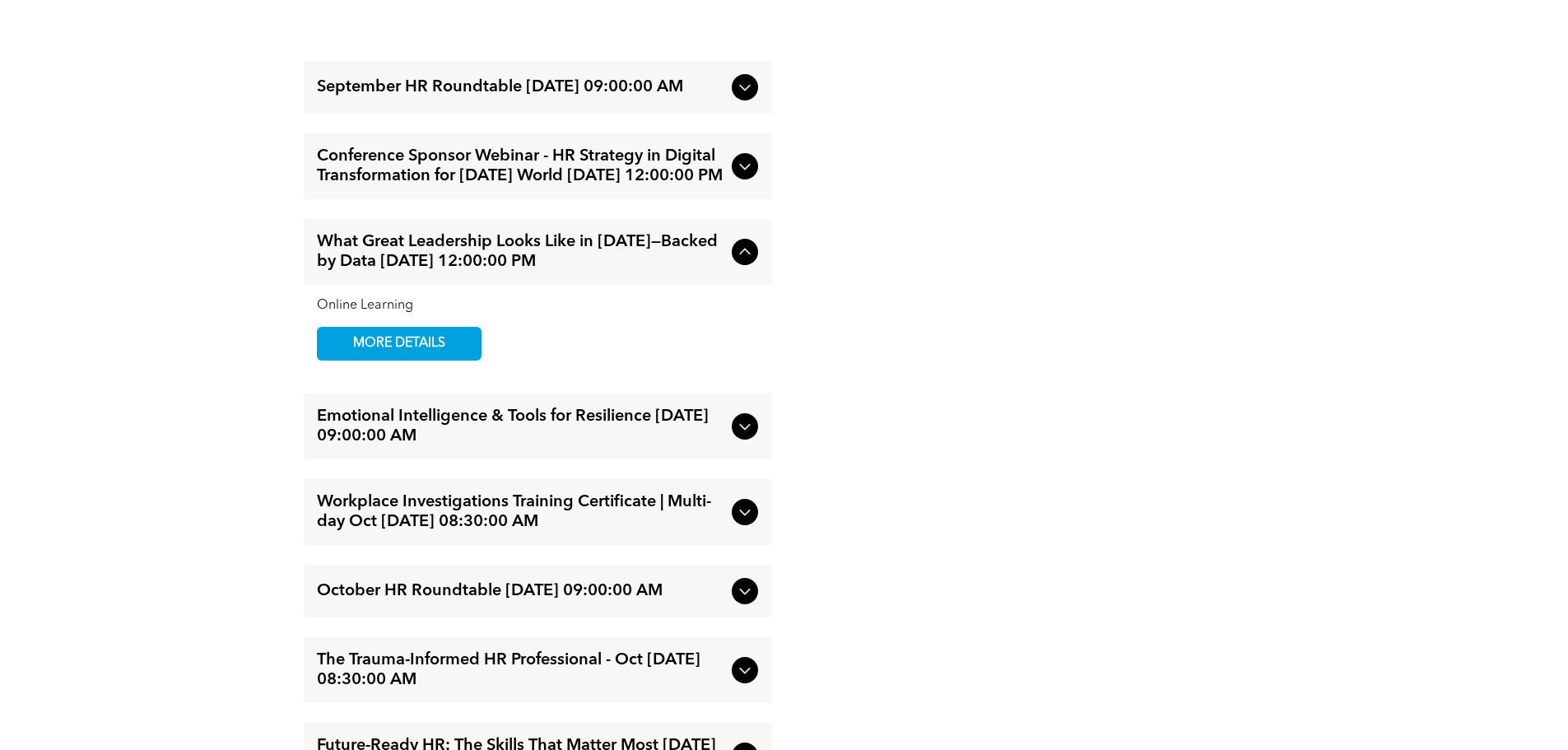
scroll to position [1894, 0]
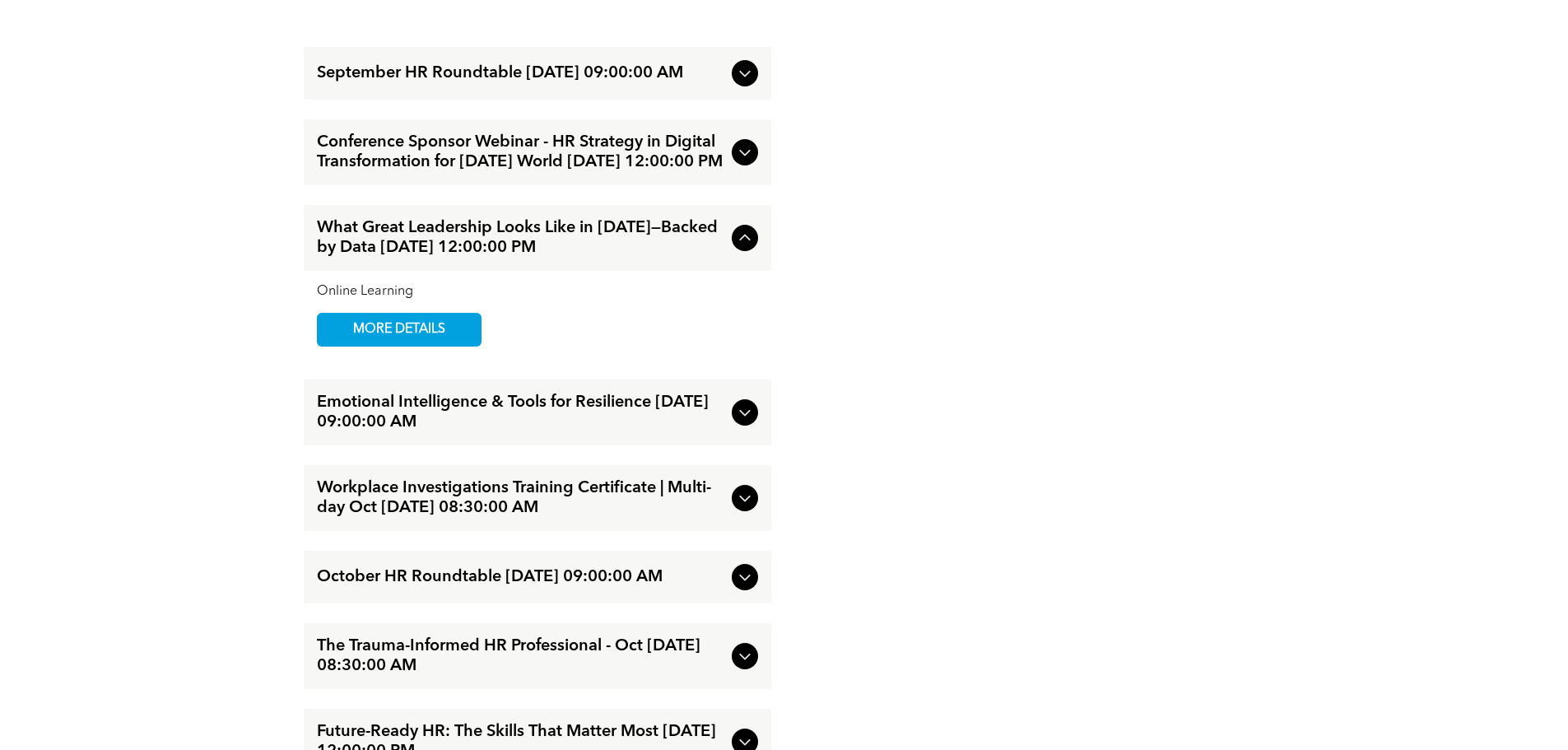
click at [543, 432] on span "Emotional Intelligence & Tools for Resilience [DATE] 09:00:00 AM" at bounding box center [521, 412] width 408 height 39
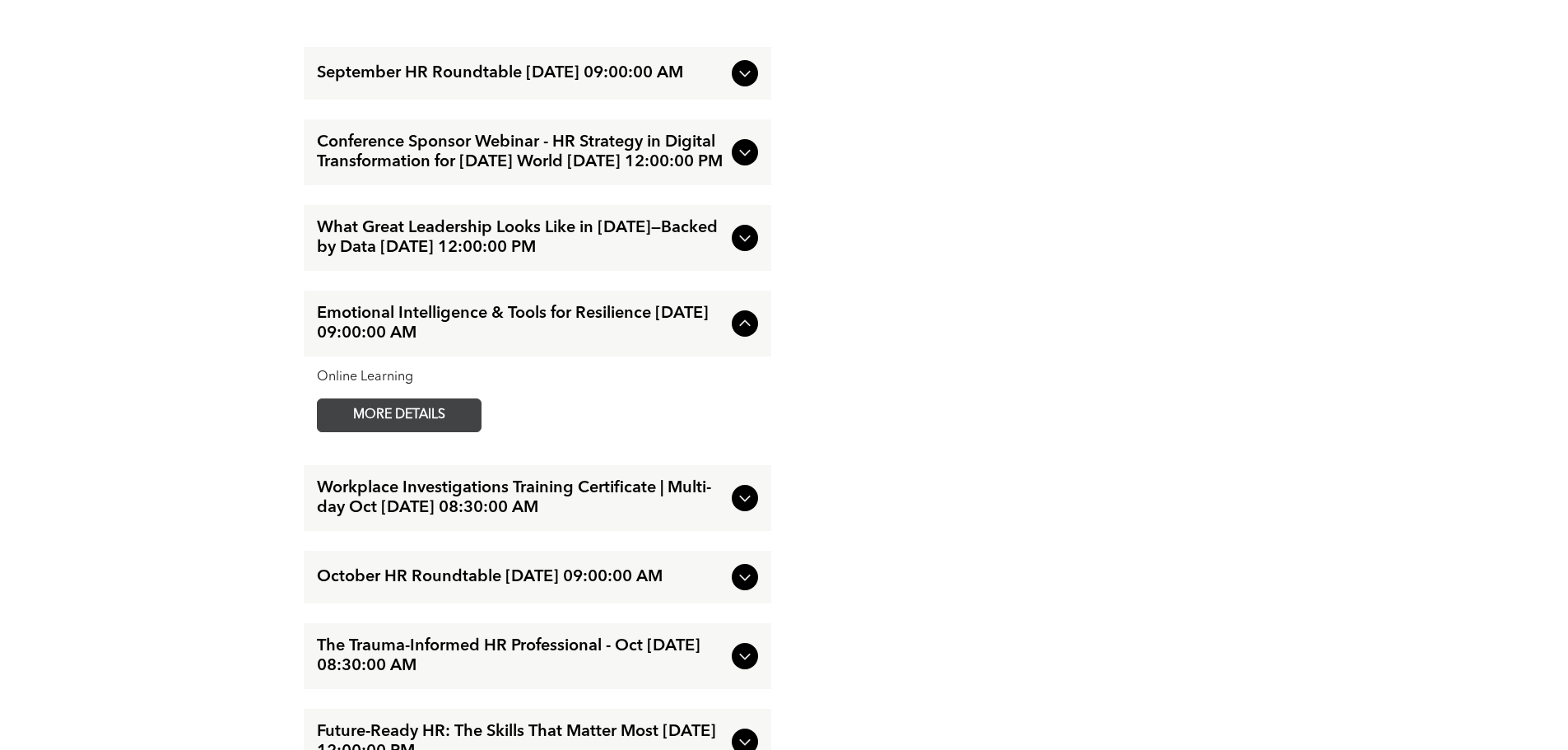
click at [420, 432] on span "MORE DETAILS" at bounding box center [399, 415] width 130 height 32
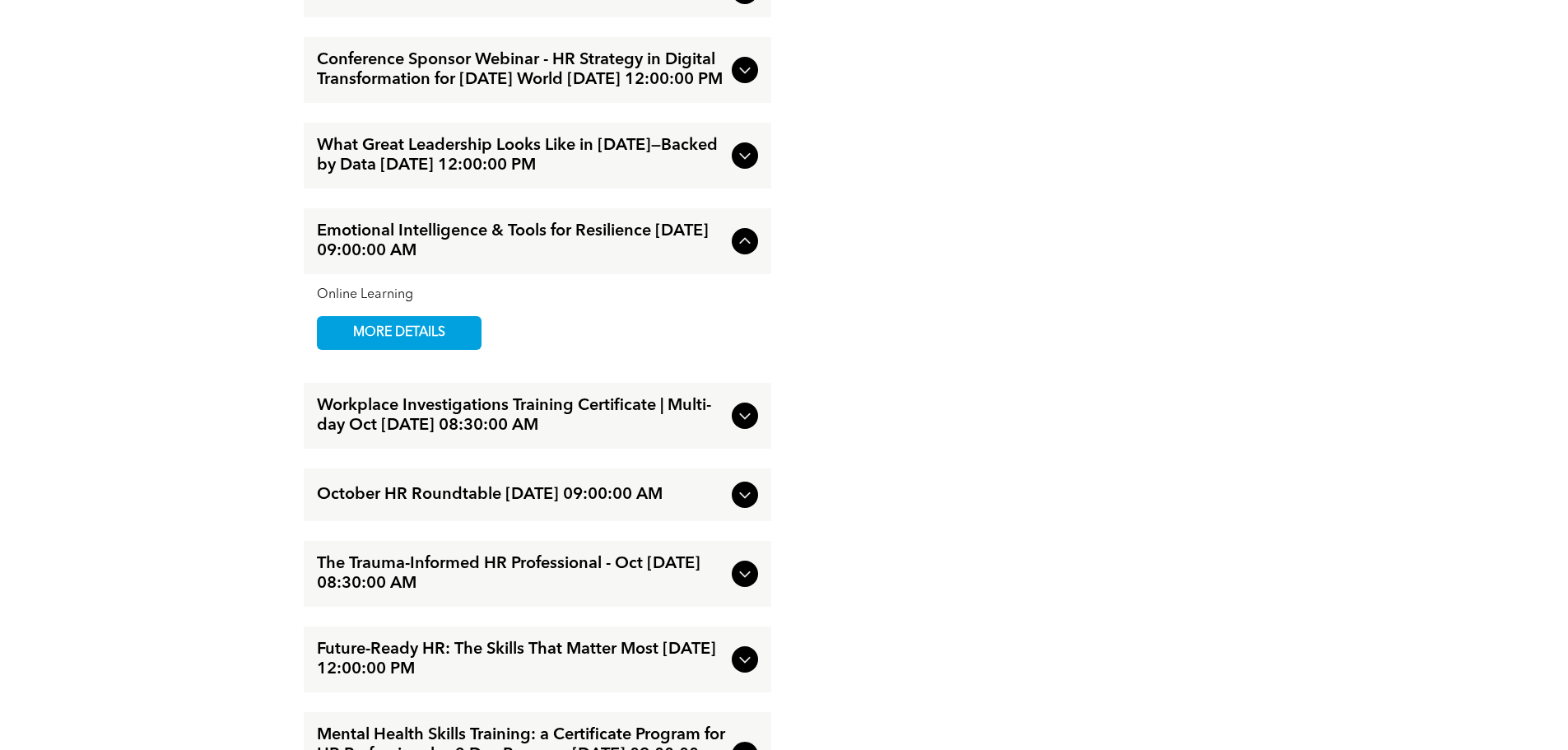
click at [509, 436] on span "Workplace Investigations Training Certificate | Multi-day Oct [DATE] 08:30:00 AM" at bounding box center [521, 415] width 408 height 39
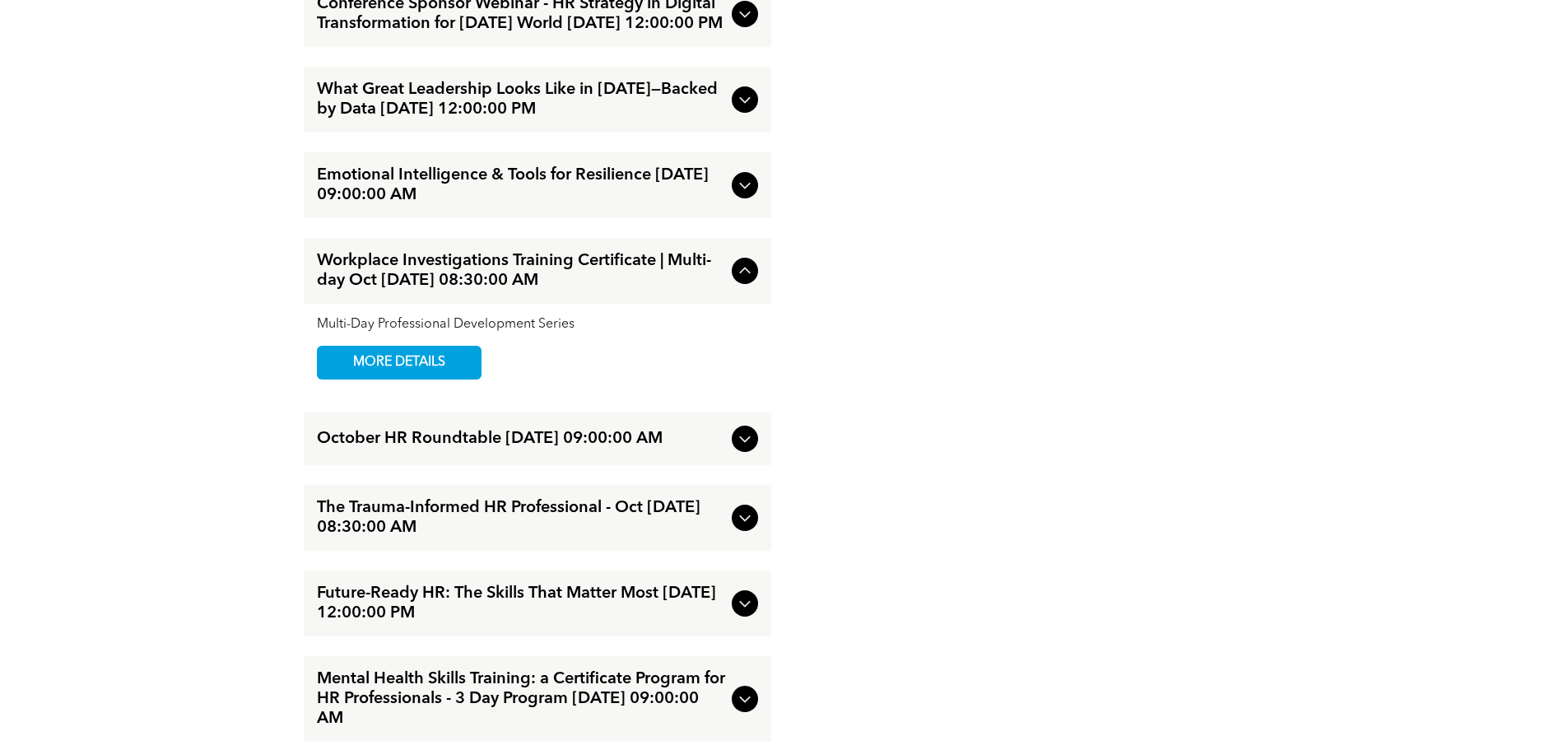
scroll to position [2059, 0]
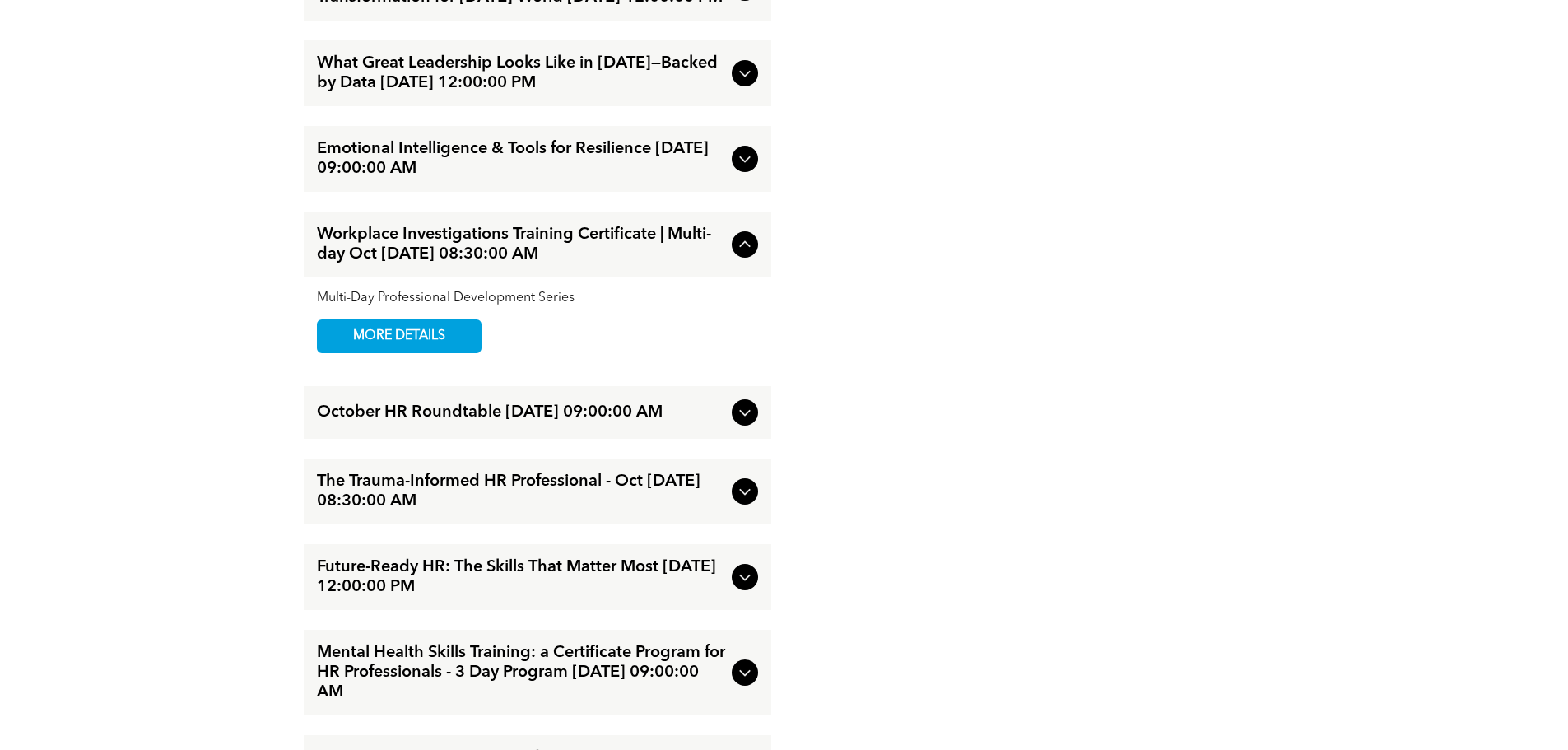
click at [386, 512] on span "The Trauma-Informed HR Professional - Oct [DATE] 08:30:00 AM" at bounding box center [521, 491] width 408 height 39
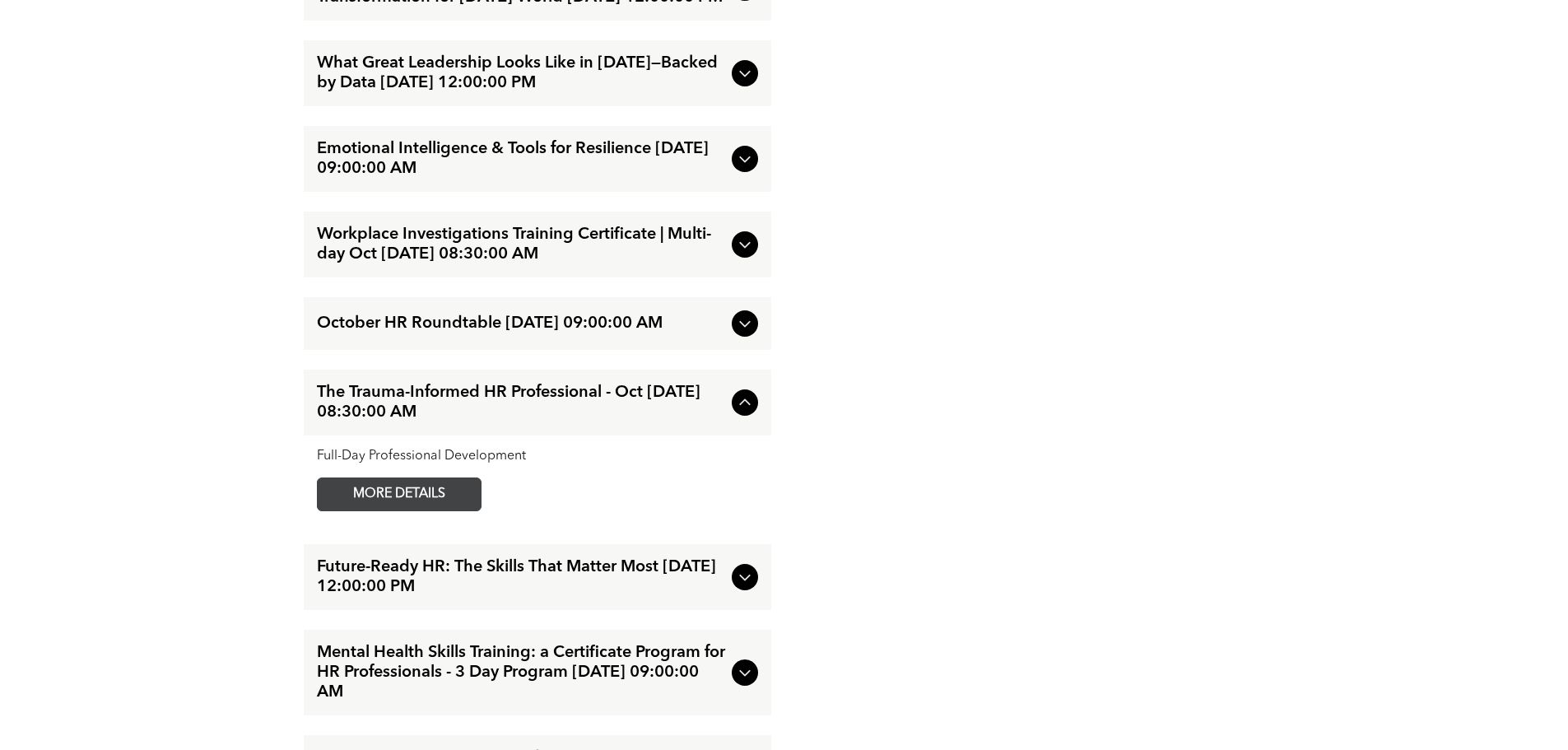
click at [379, 511] on span "MORE DETAILS" at bounding box center [399, 495] width 130 height 32
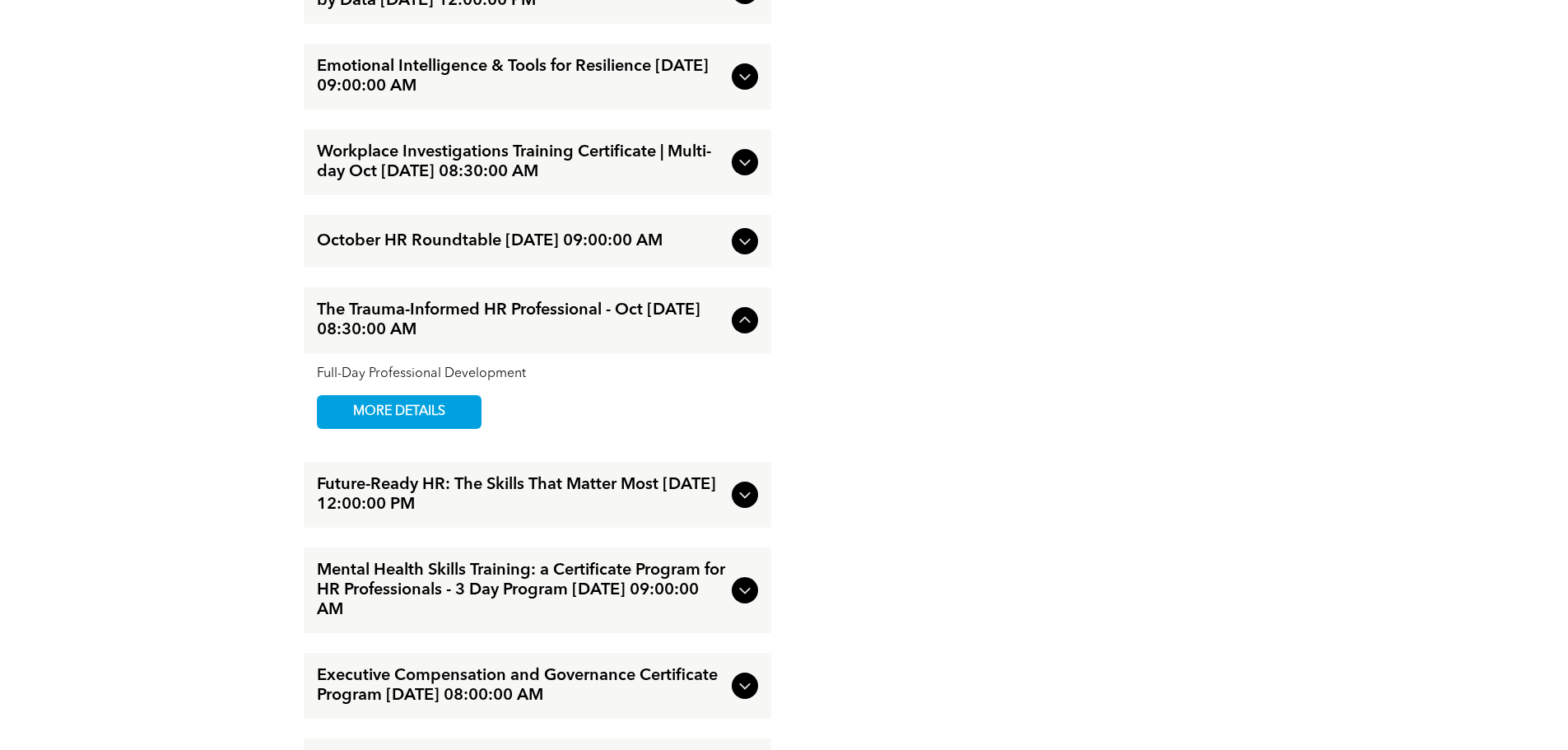
scroll to position [2224, 0]
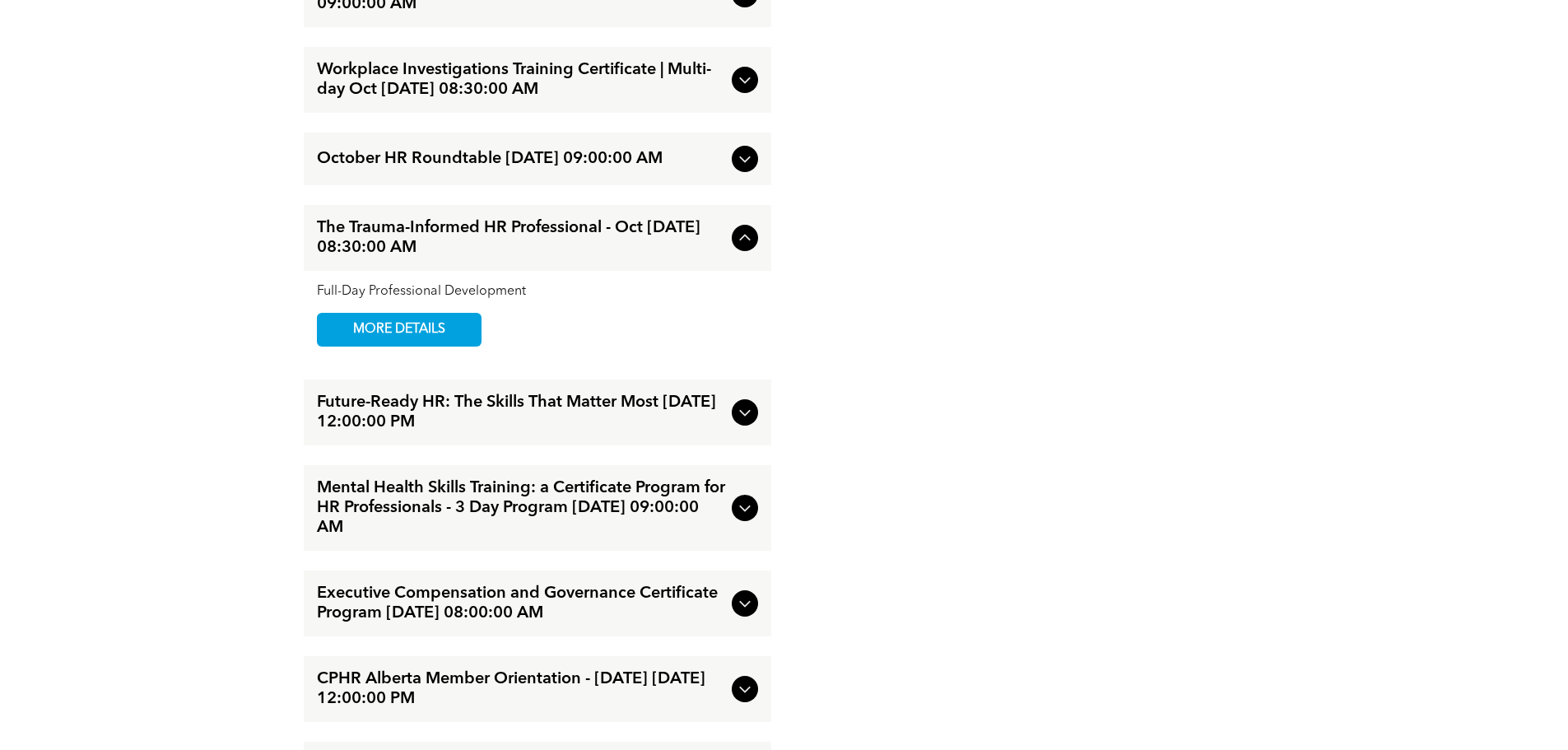
click at [429, 432] on span "Future-Ready HR: The Skills That Matter Most [DATE] 12:00:00 PM" at bounding box center [521, 412] width 408 height 39
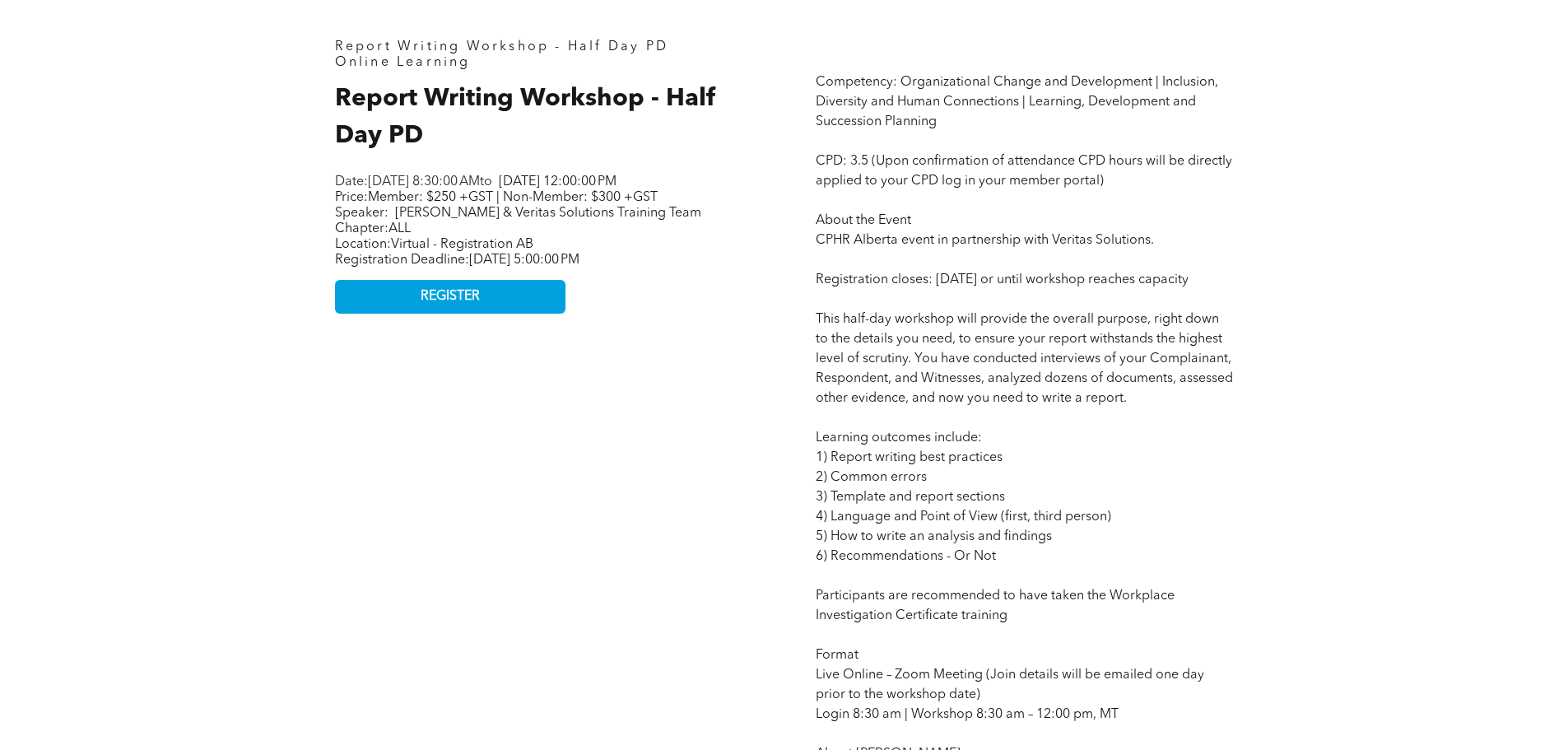
scroll to position [823, 0]
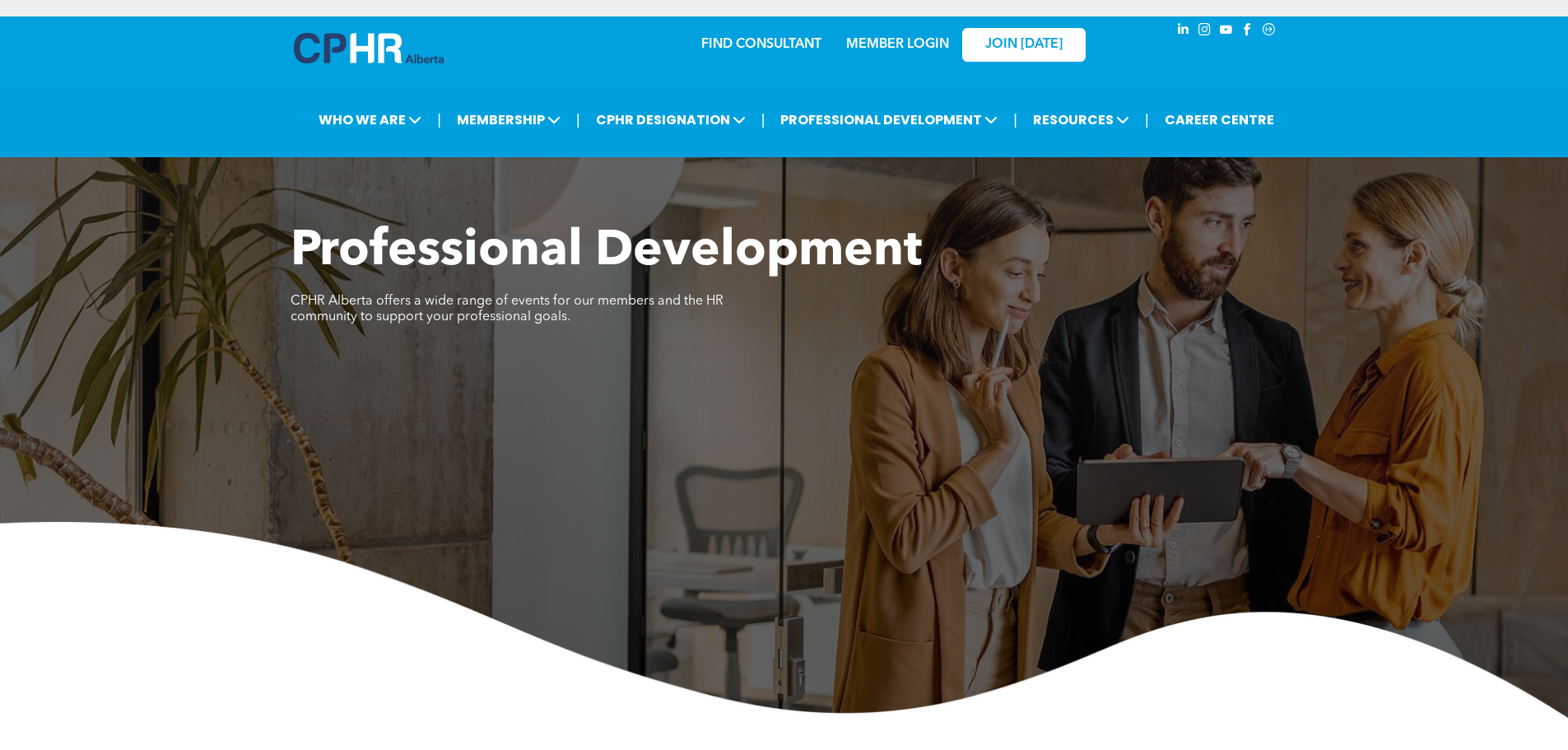
click at [874, 43] on link "MEMBER LOGIN" at bounding box center [898, 44] width 103 height 13
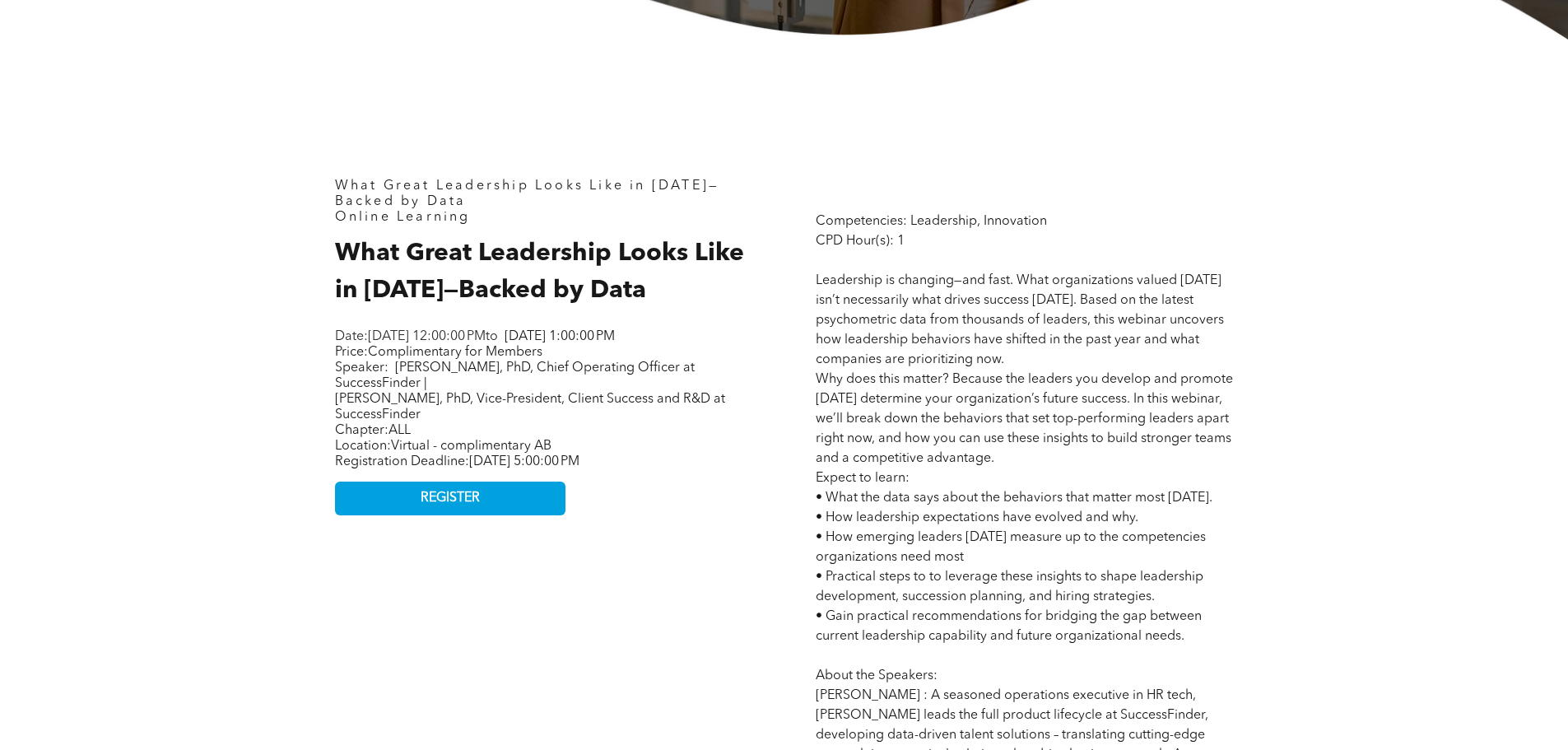
scroll to position [823, 0]
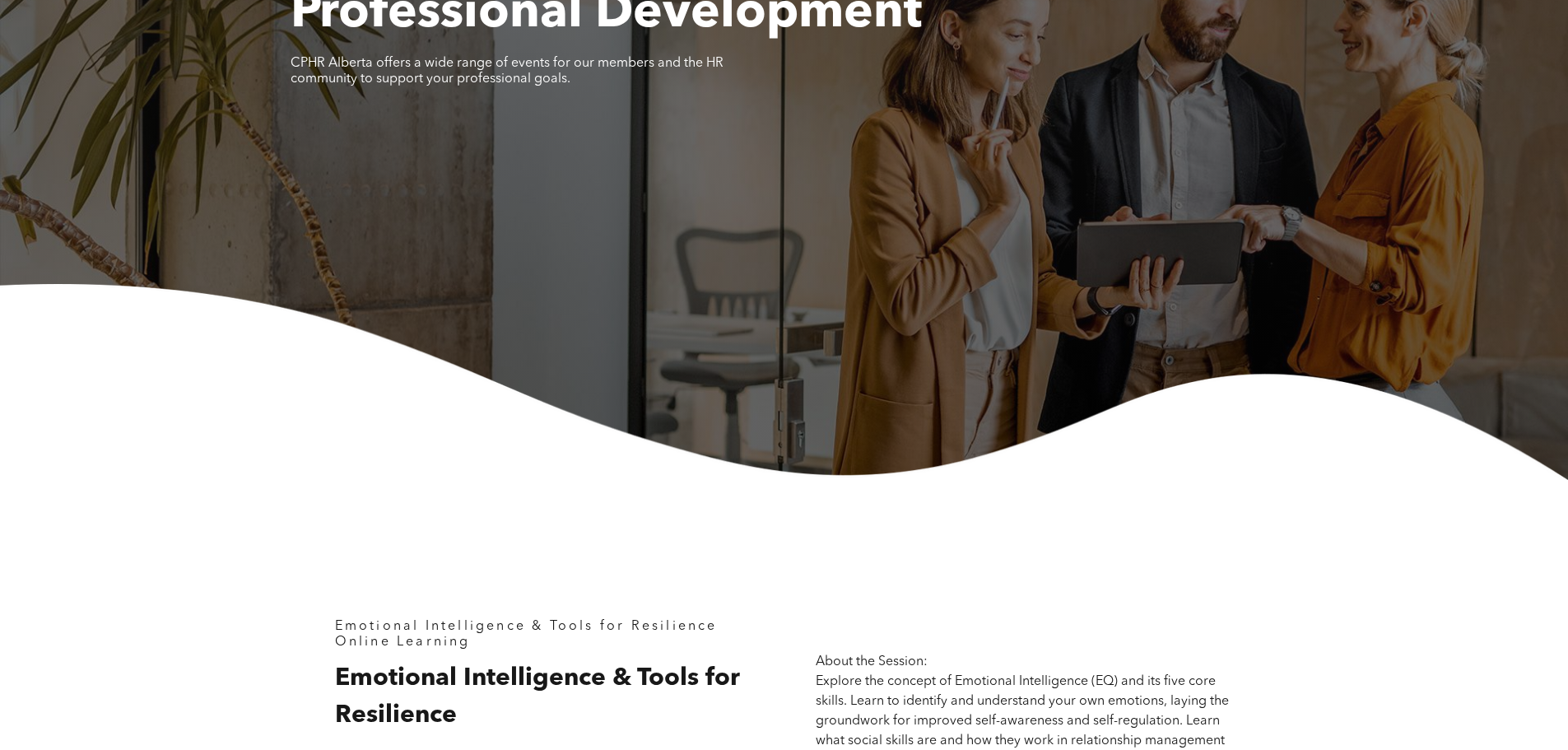
scroll to position [83, 0]
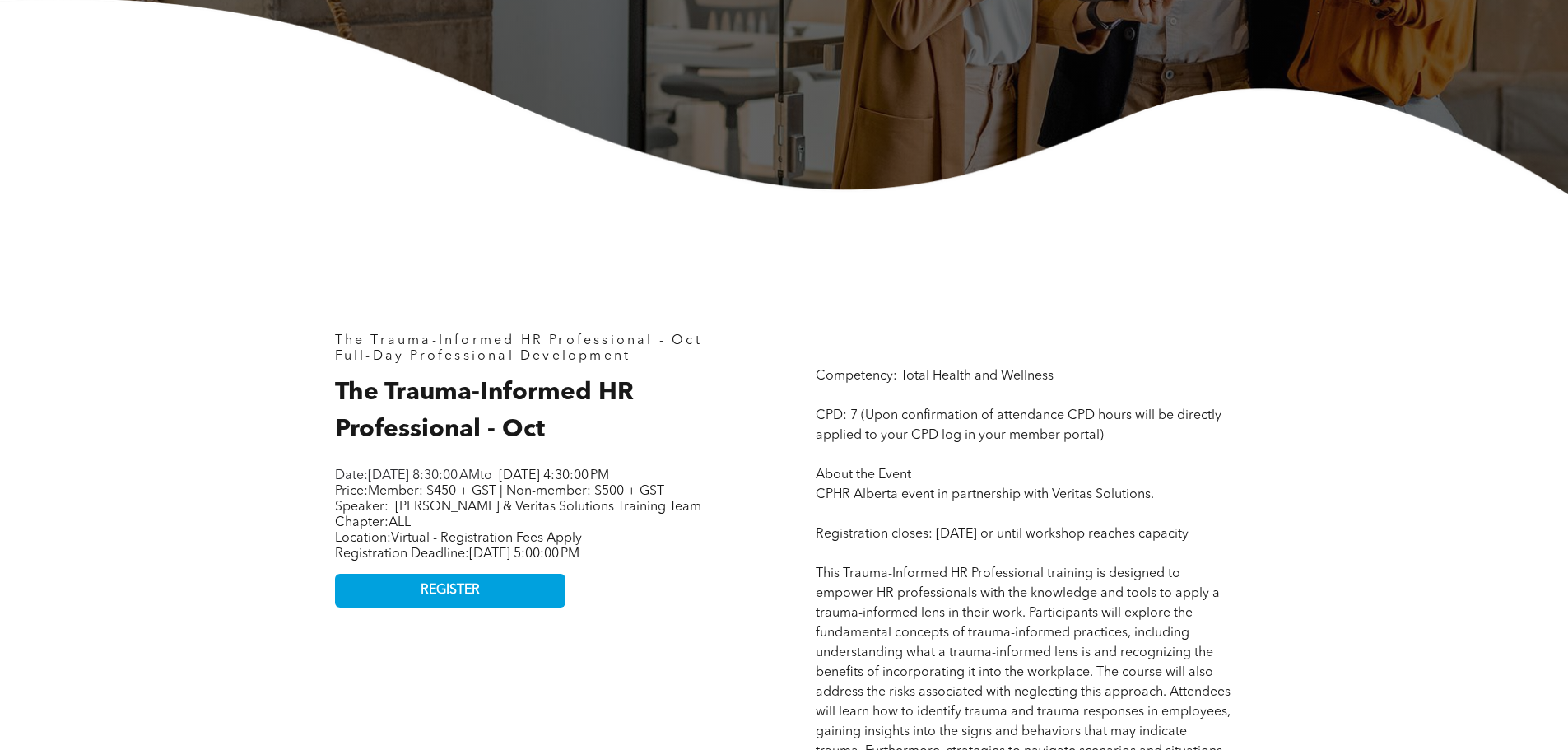
scroll to position [576, 0]
